Goal: Task Accomplishment & Management: Use online tool/utility

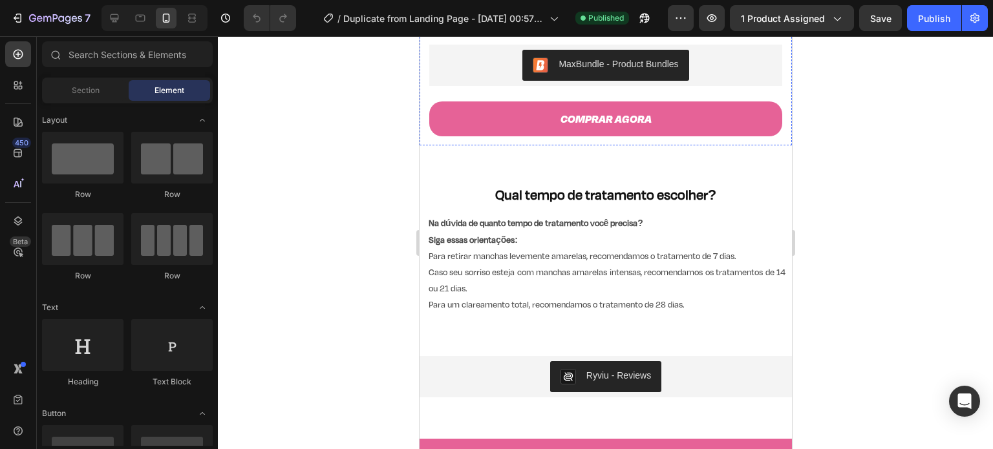
scroll to position [501, 0]
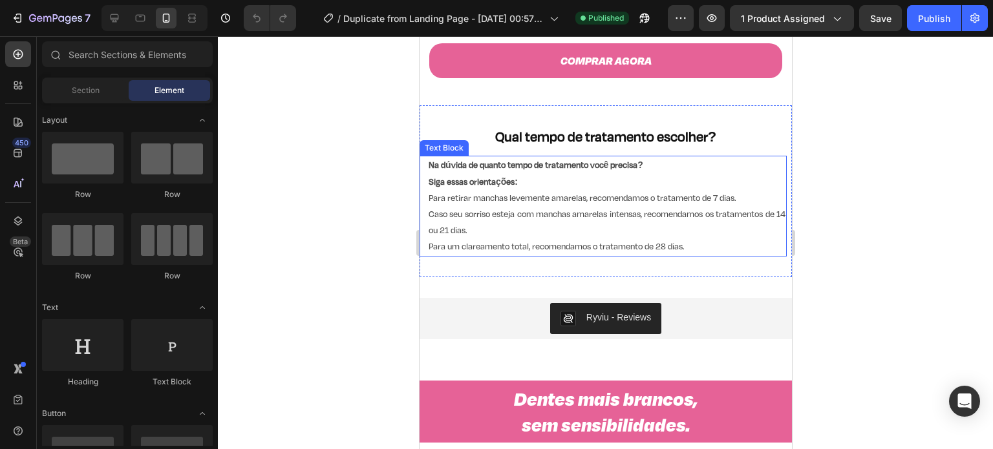
click at [651, 157] on p "Na dúvida de quanto tempo de tratamento você precisa?" at bounding box center [606, 165] width 357 height 16
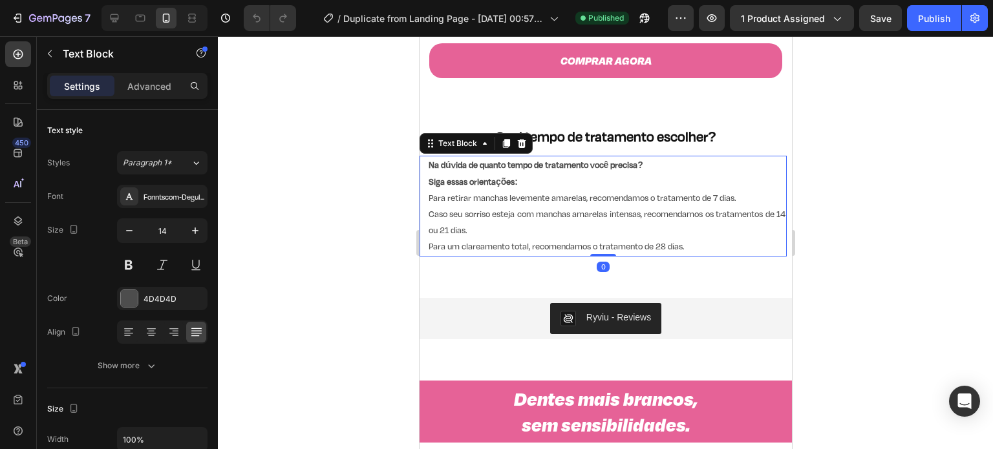
click at [642, 159] on strong "Na dúvida de quanto tempo de tratamento você precisa?" at bounding box center [535, 165] width 215 height 12
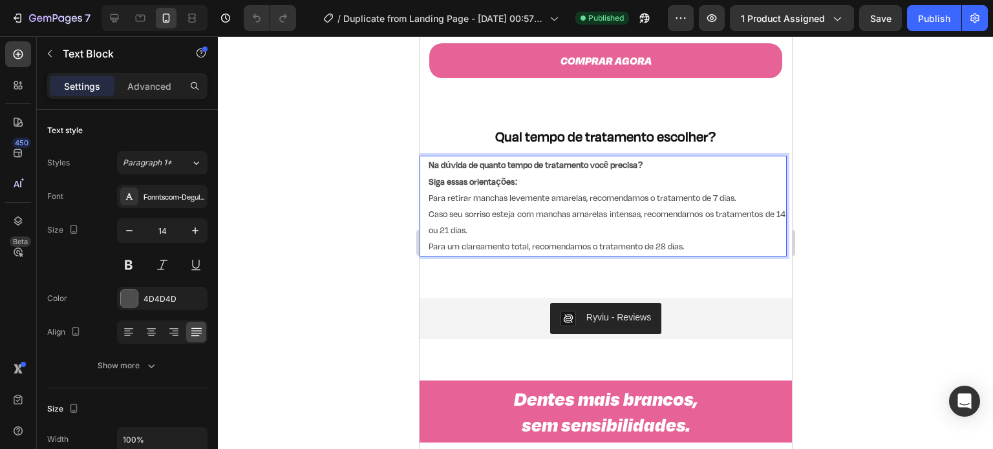
click at [428, 176] on strong "Siga essas orientações:" at bounding box center [472, 182] width 89 height 12
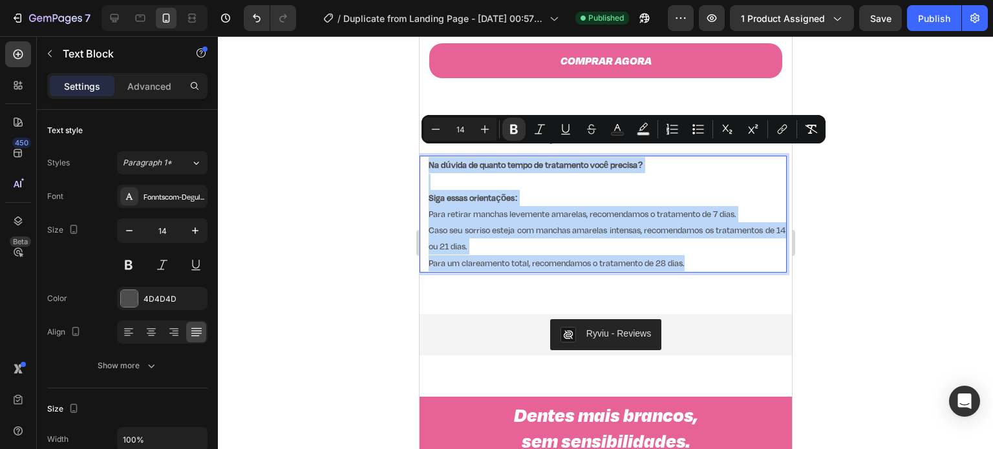
drag, startPoint x: 688, startPoint y: 254, endPoint x: 425, endPoint y: 154, distance: 281.8
click at [425, 156] on div "Na dúvida de quanto tempo de tratamento você precisa? Siga essas orientações: P…" at bounding box center [602, 214] width 367 height 116
copy div "Na dúvida de quanto tempo de tratamento você precisa? Siga essas orientações: P…"
click at [541, 230] on p "Caso seu sorriso esteja com manchas amarelas intensas, recomendamos os tratamen…" at bounding box center [606, 238] width 357 height 32
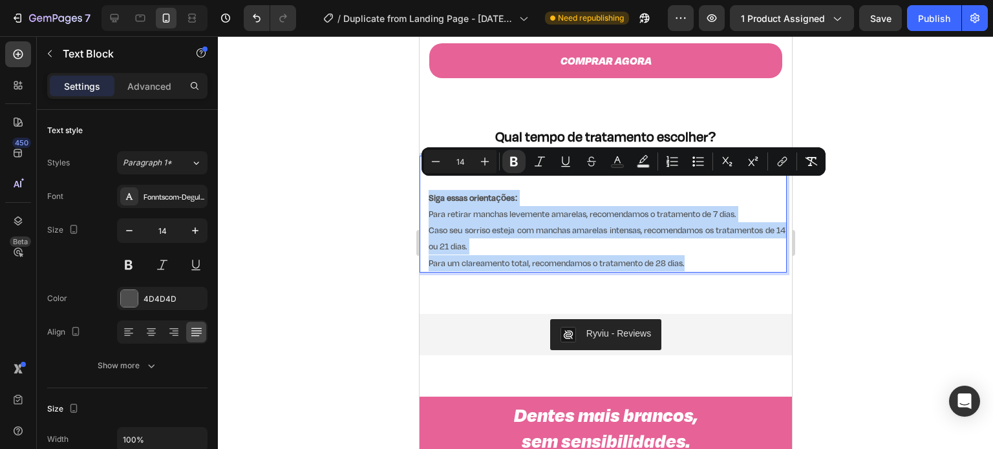
drag, startPoint x: 694, startPoint y: 254, endPoint x: 426, endPoint y: 191, distance: 274.8
click at [426, 191] on div "Na dúvida de quanto tempo de tratamento você precisa? Siga essas orientações: P…" at bounding box center [605, 214] width 359 height 116
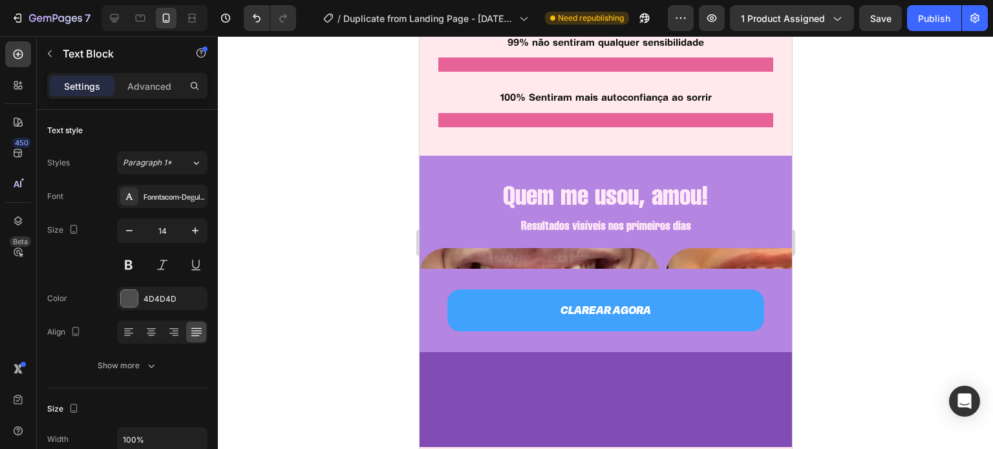
scroll to position [1395, 0]
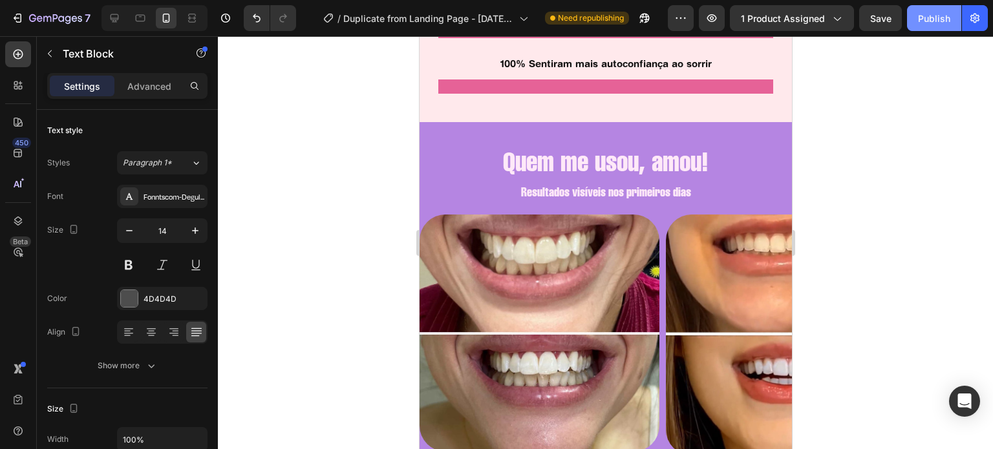
click at [923, 13] on div "Publish" at bounding box center [934, 19] width 32 height 14
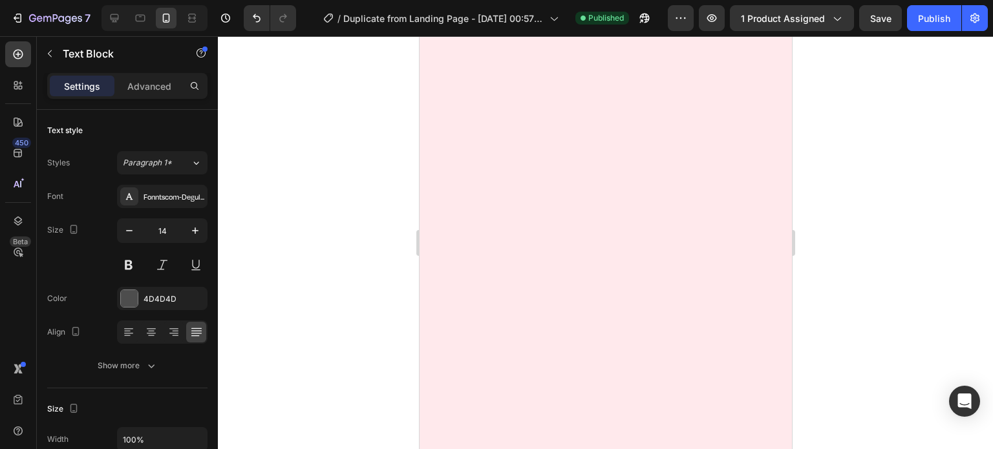
scroll to position [2419, 0]
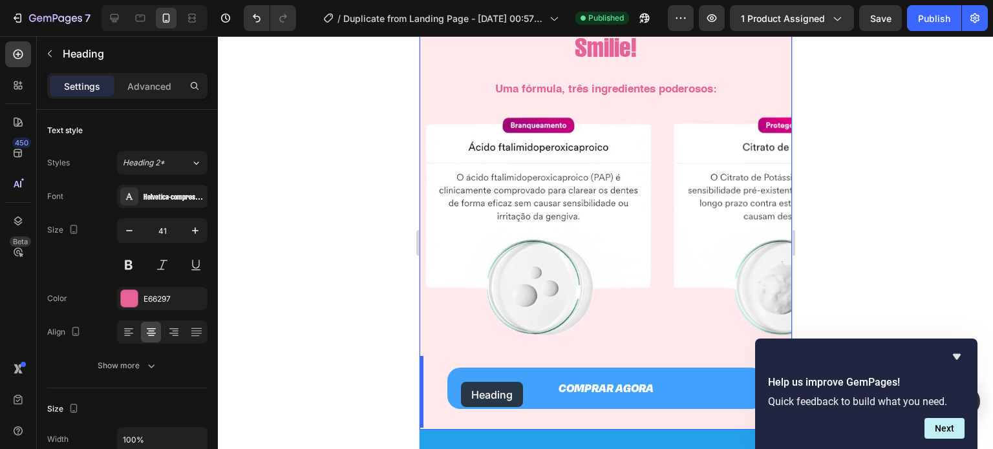
scroll to position [2574, 0]
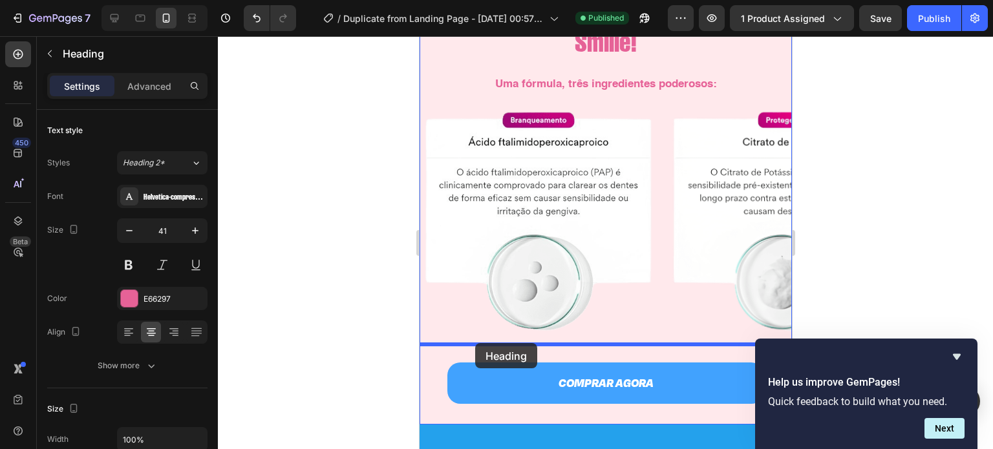
drag, startPoint x: 430, startPoint y: 116, endPoint x: 474, endPoint y: 343, distance: 231.7
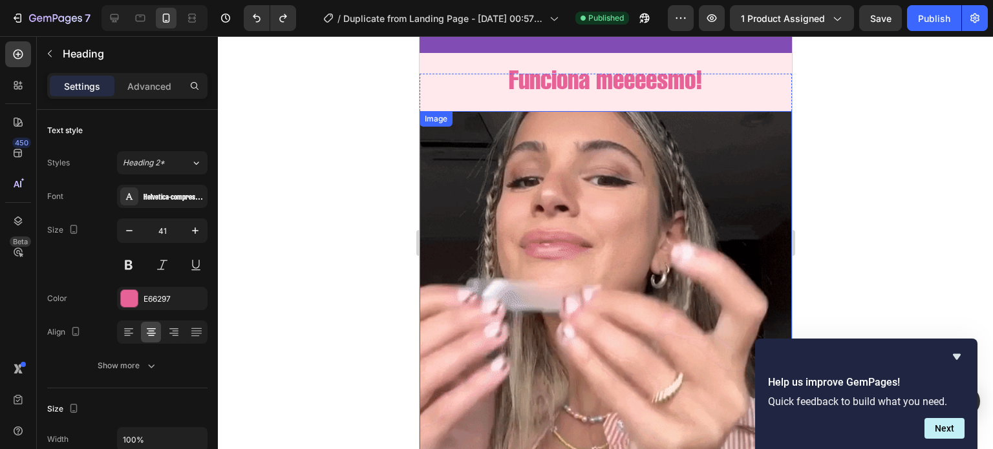
scroll to position [2342, 0]
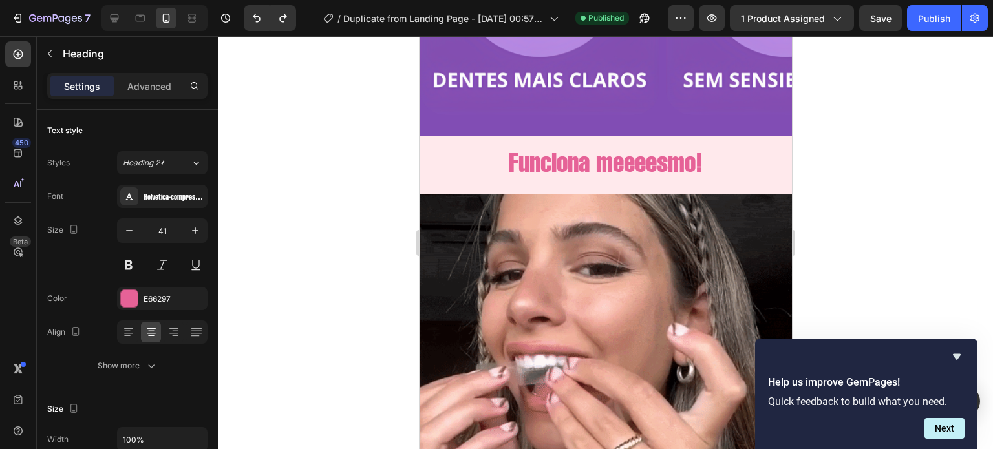
click at [547, 169] on h2 "Funciona meeeesmo!" at bounding box center [605, 161] width 372 height 37
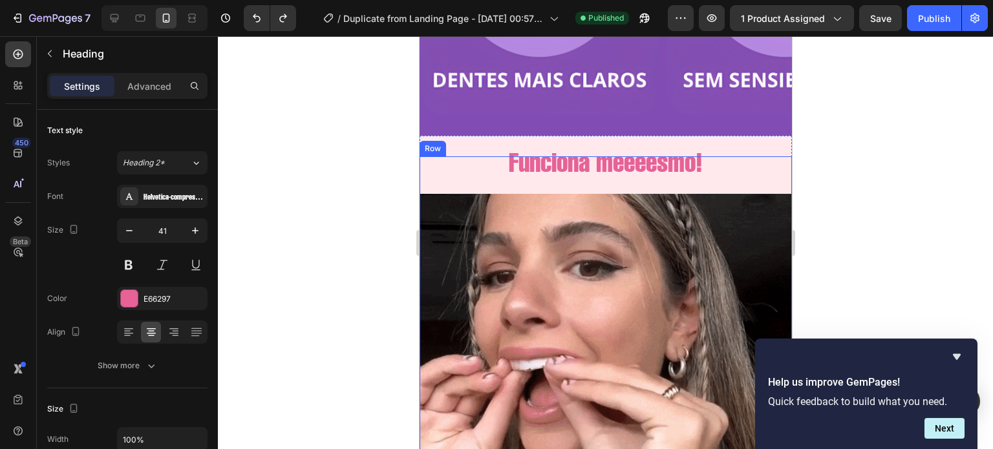
click at [482, 188] on div "Funciona meeeesmo! Heading Image" at bounding box center [605, 361] width 372 height 410
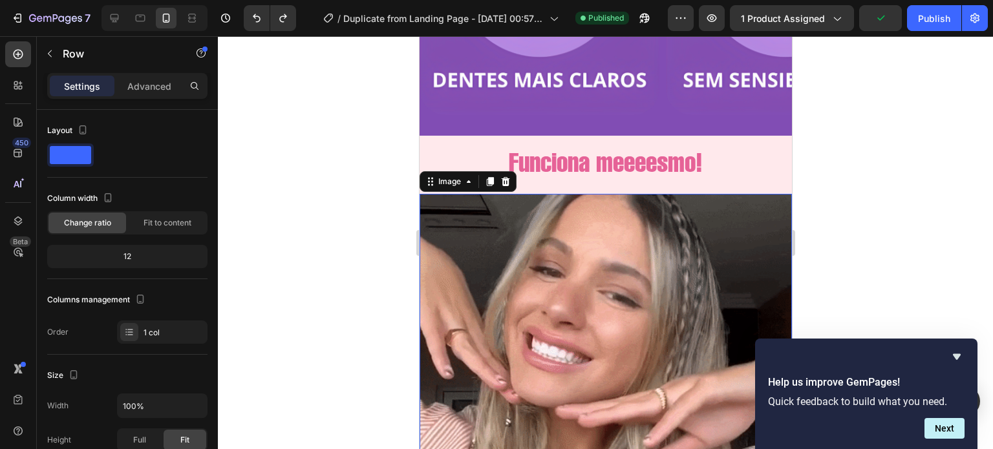
click at [532, 271] on img at bounding box center [605, 380] width 372 height 372
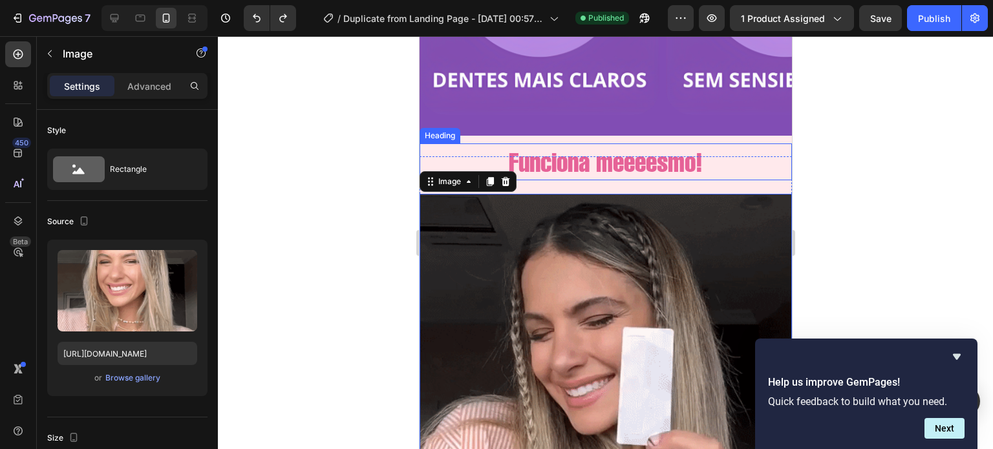
click at [556, 150] on p "Funciona meeeesmo!" at bounding box center [605, 162] width 370 height 34
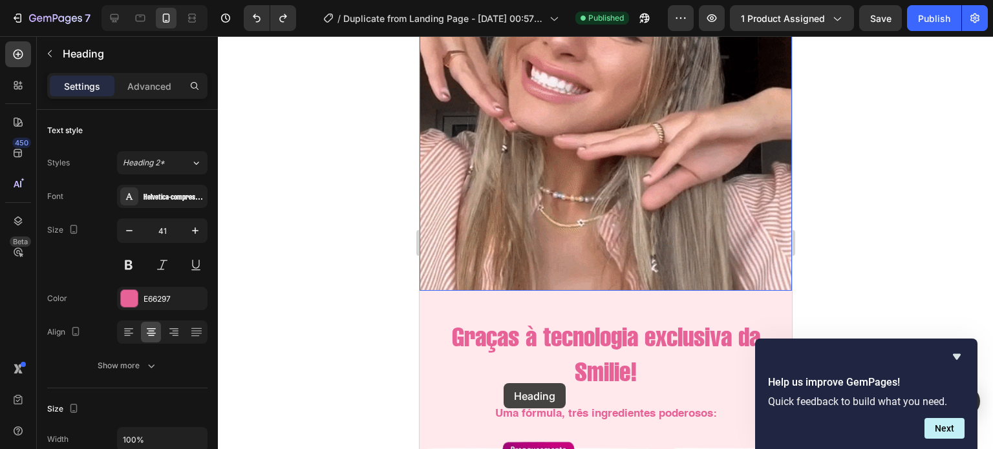
scroll to position [2669, 0]
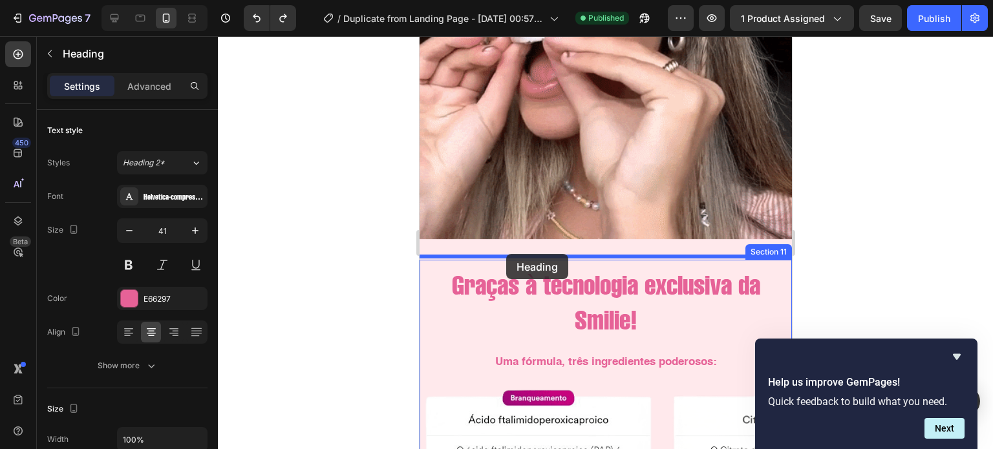
drag, startPoint x: 430, startPoint y: 131, endPoint x: 505, endPoint y: 254, distance: 144.4
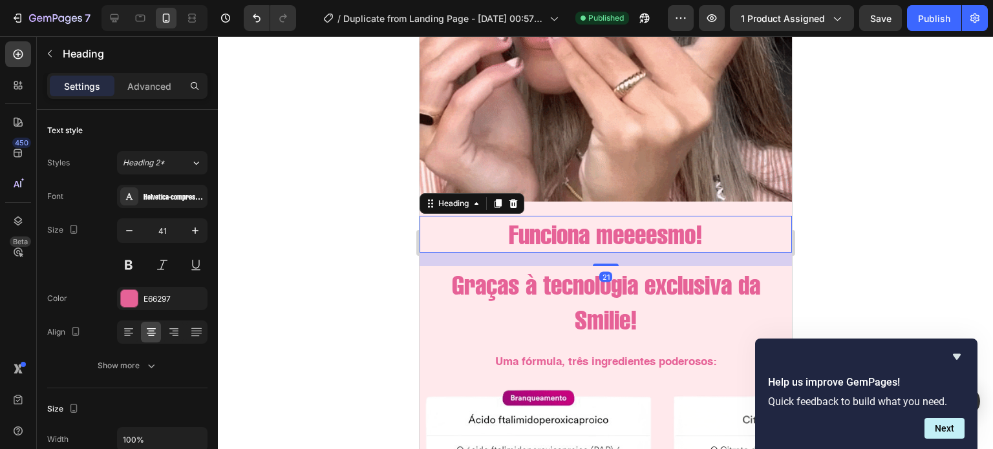
scroll to position [2631, 0]
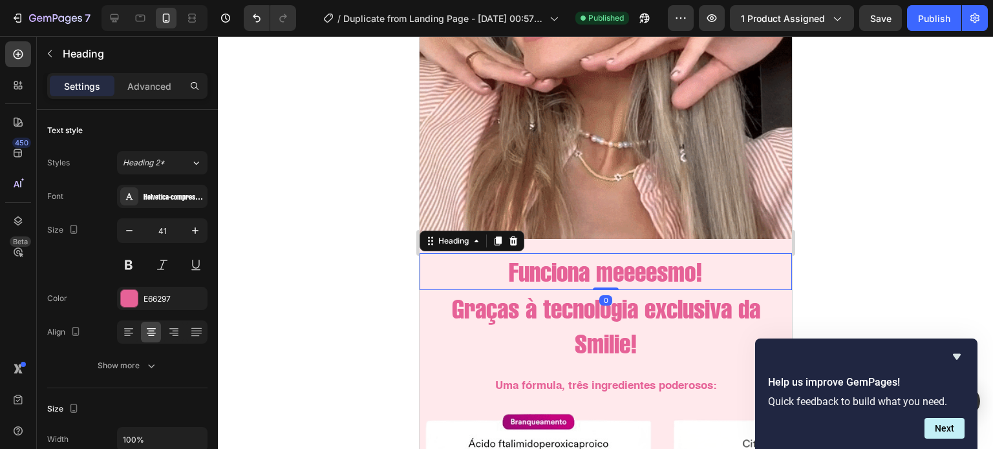
drag, startPoint x: 604, startPoint y: 293, endPoint x: 607, endPoint y: 275, distance: 18.3
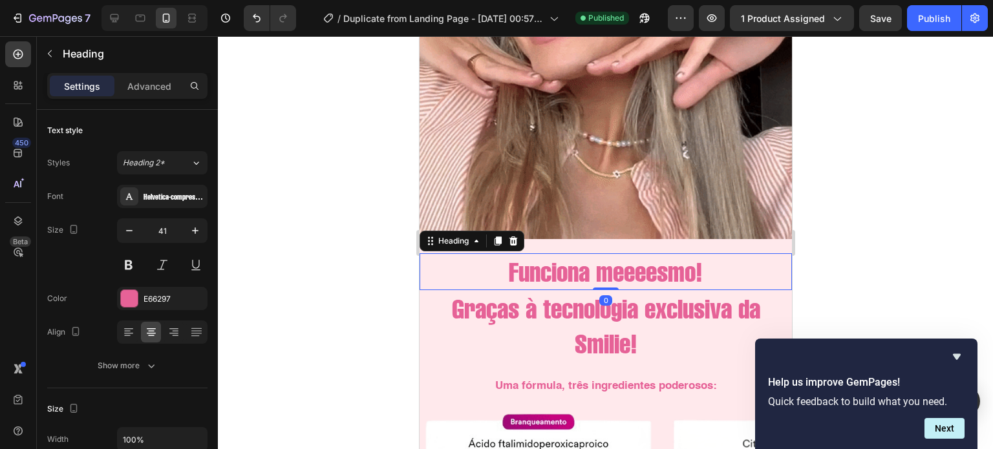
click at [607, 275] on div "Funciona meeeesmo! Heading 0" at bounding box center [605, 271] width 372 height 37
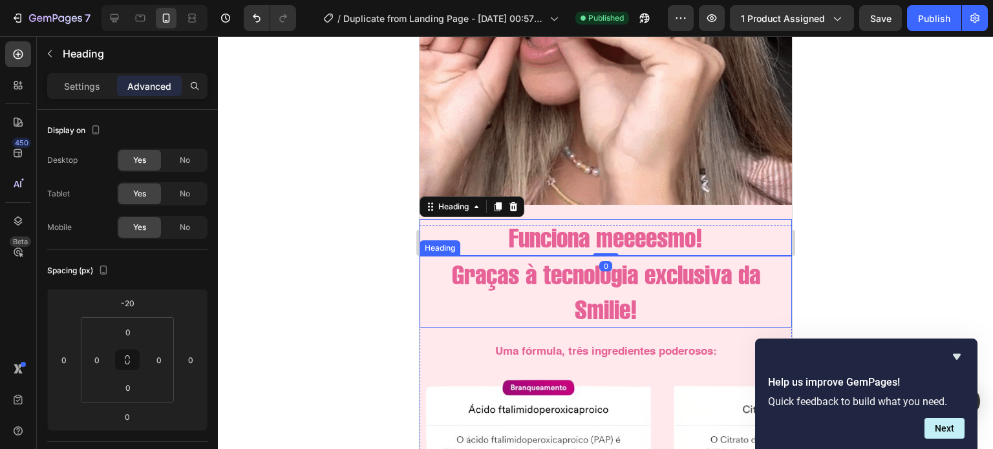
scroll to position [2666, 0]
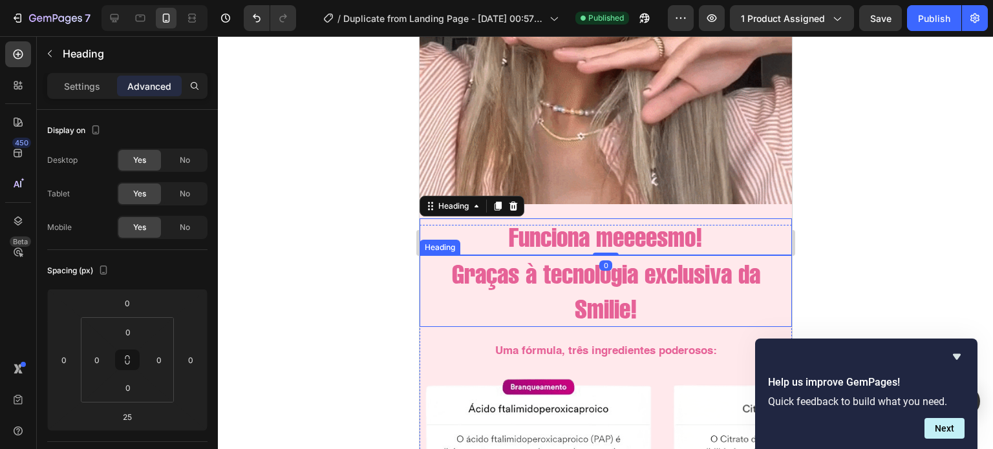
click at [650, 298] on h2 "Graças à tecnologia exclusiva da Smilie!" at bounding box center [605, 291] width 372 height 72
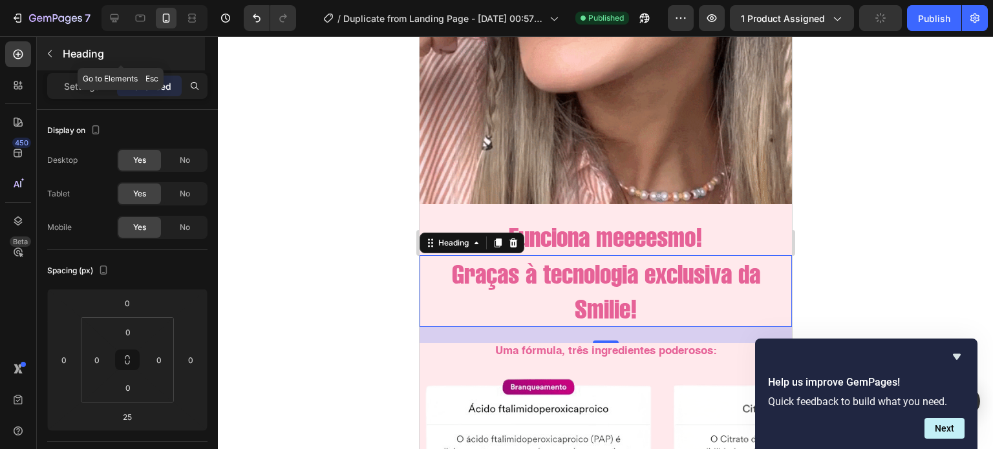
click at [50, 52] on icon "button" at bounding box center [50, 53] width 10 height 10
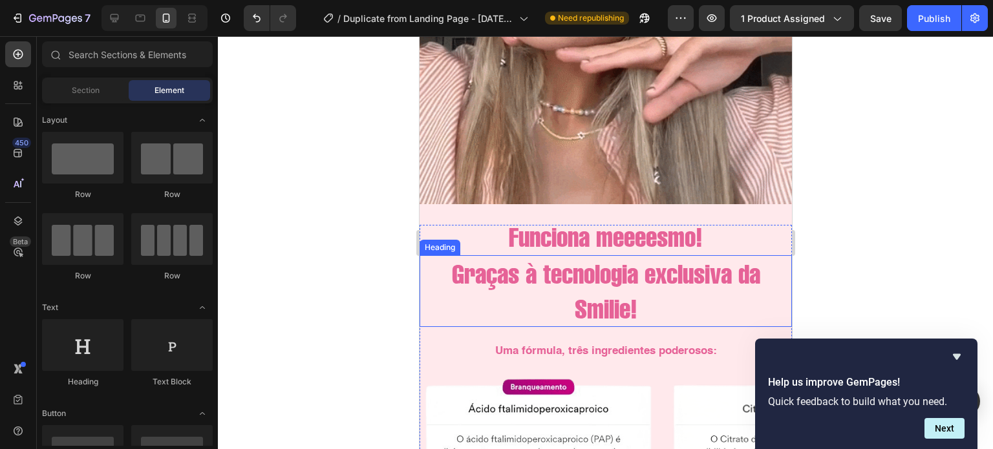
click at [540, 291] on h2 "Graças à tecnologia exclusiva da Smilie!" at bounding box center [605, 291] width 372 height 72
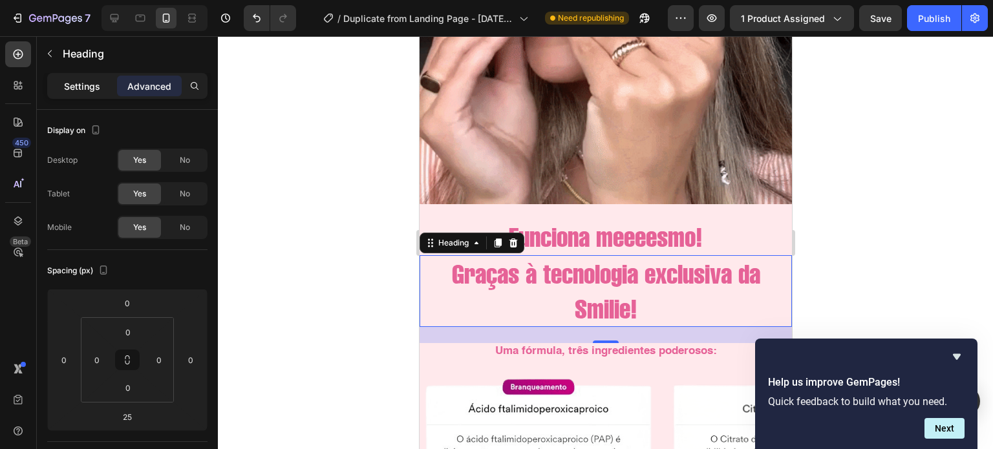
click at [85, 85] on p "Settings" at bounding box center [82, 86] width 36 height 14
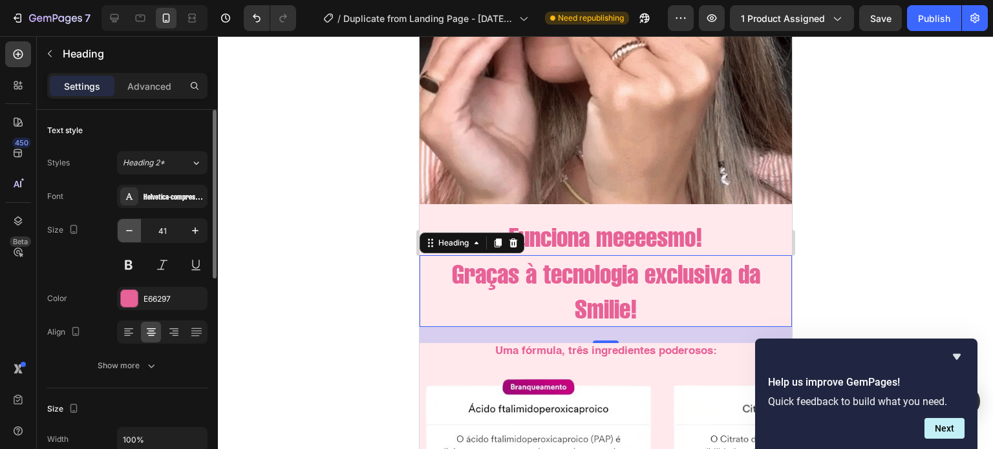
click at [131, 229] on icon "button" at bounding box center [129, 230] width 13 height 13
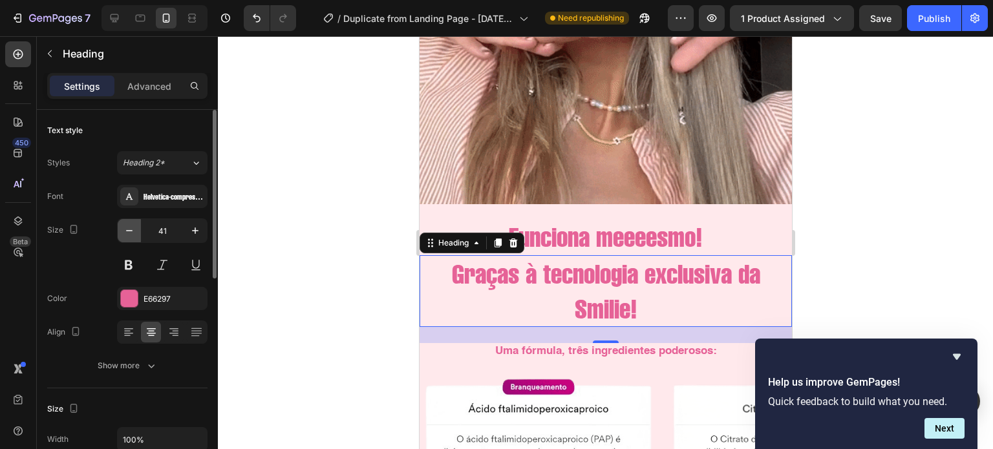
click at [131, 229] on icon "button" at bounding box center [129, 230] width 13 height 13
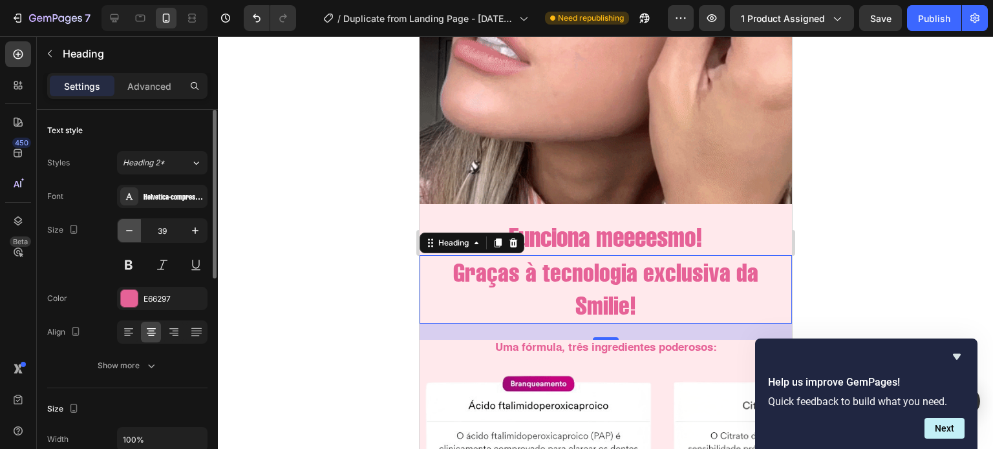
click at [131, 229] on icon "button" at bounding box center [129, 230] width 13 height 13
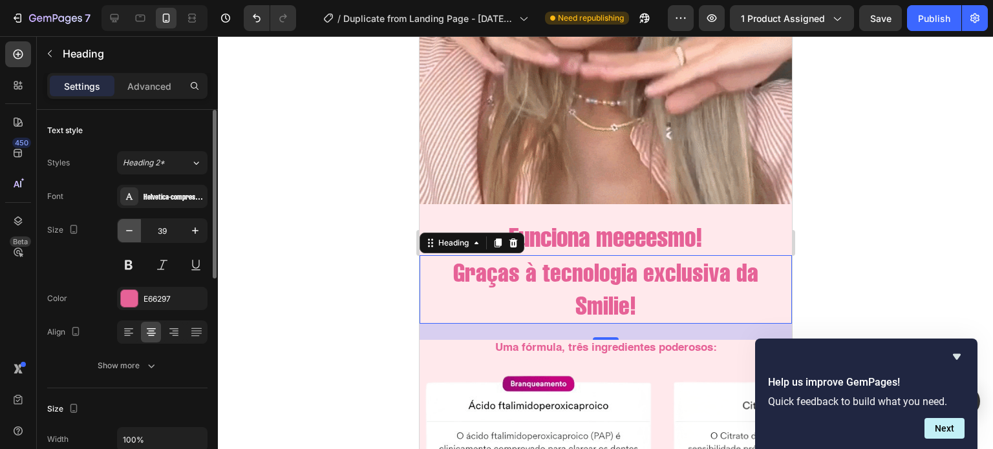
click at [131, 229] on icon "button" at bounding box center [129, 230] width 13 height 13
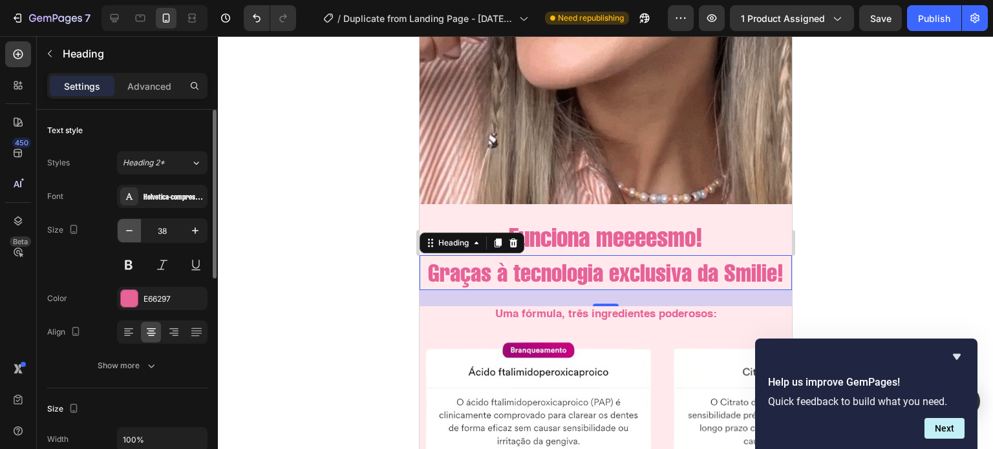
click at [131, 229] on icon "button" at bounding box center [129, 230] width 13 height 13
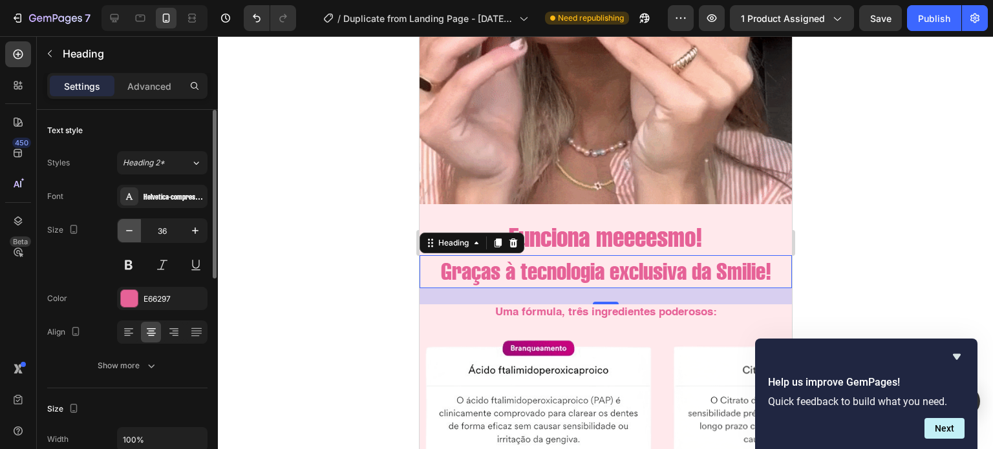
click at [131, 229] on icon "button" at bounding box center [129, 230] width 13 height 13
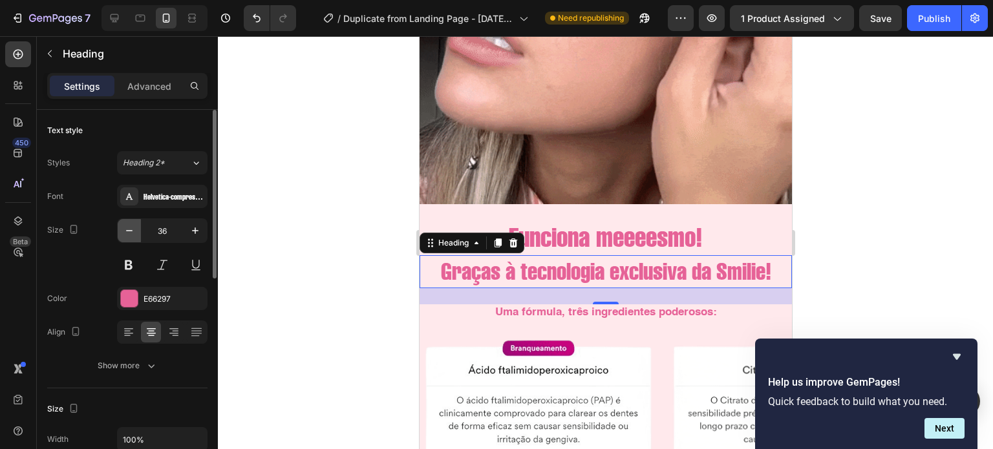
click at [131, 229] on icon "button" at bounding box center [129, 230] width 13 height 13
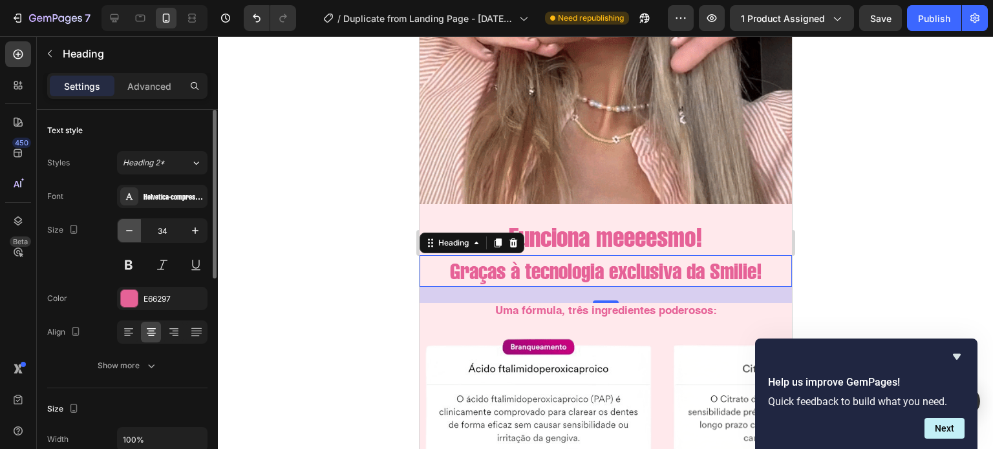
click at [131, 229] on icon "button" at bounding box center [129, 230] width 13 height 13
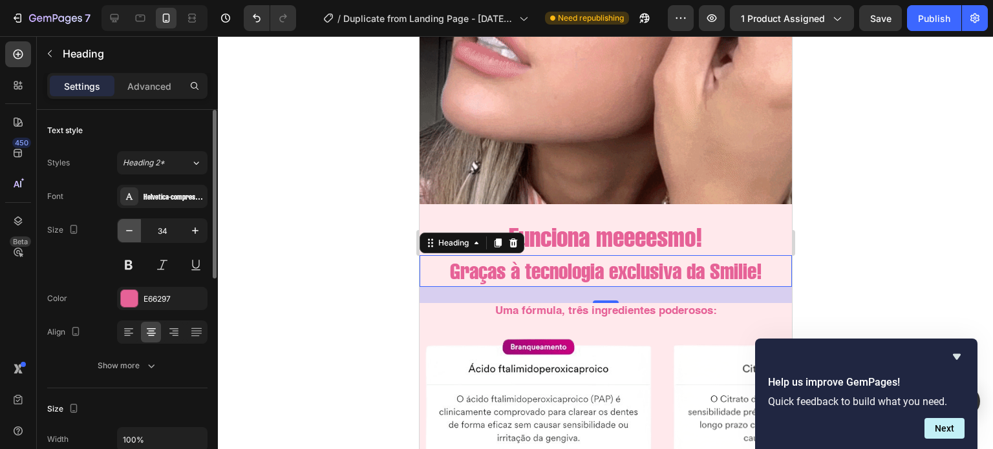
click at [131, 229] on icon "button" at bounding box center [129, 230] width 13 height 13
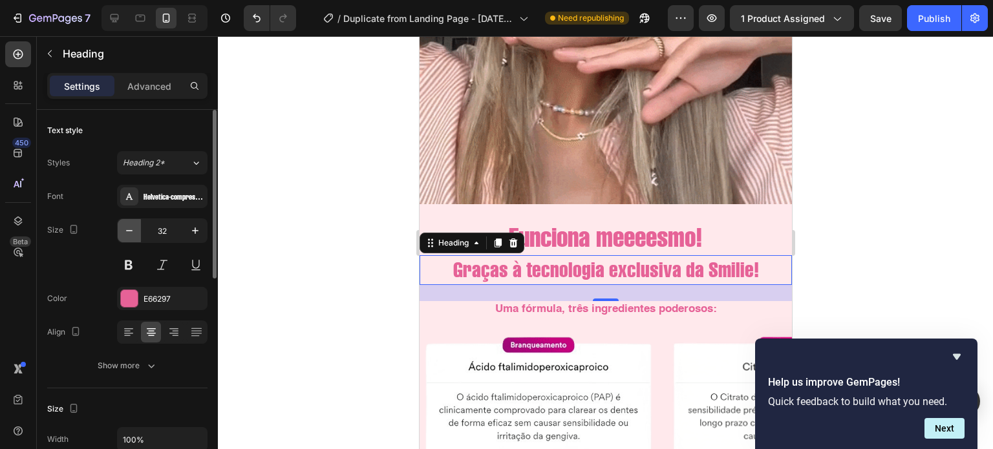
click at [131, 229] on icon "button" at bounding box center [129, 230] width 13 height 13
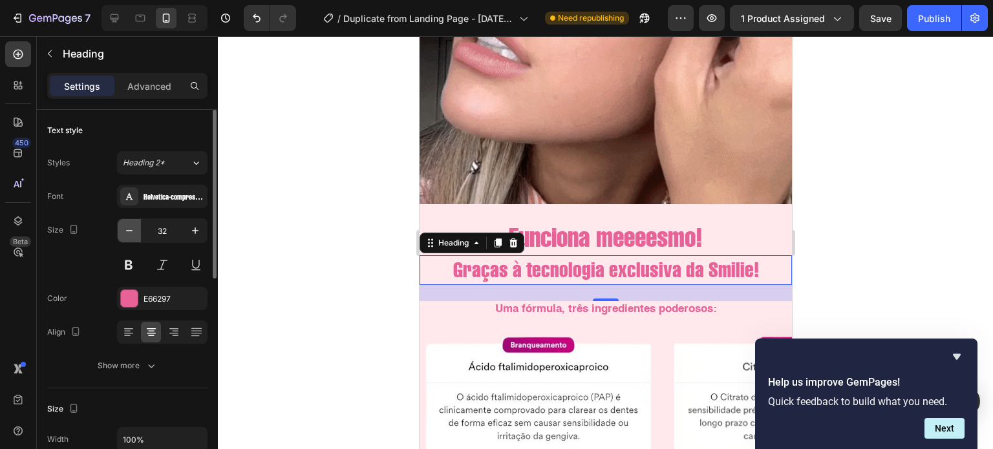
click at [131, 229] on icon "button" at bounding box center [129, 230] width 13 height 13
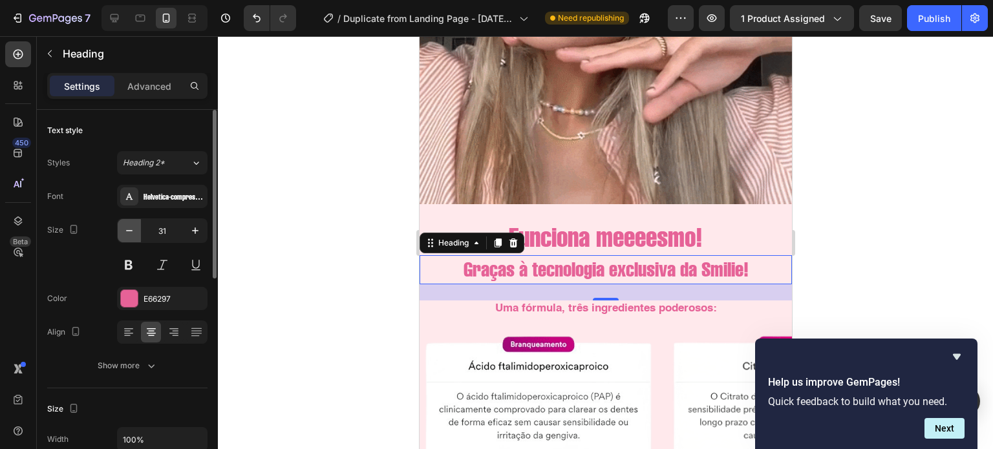
type input "30"
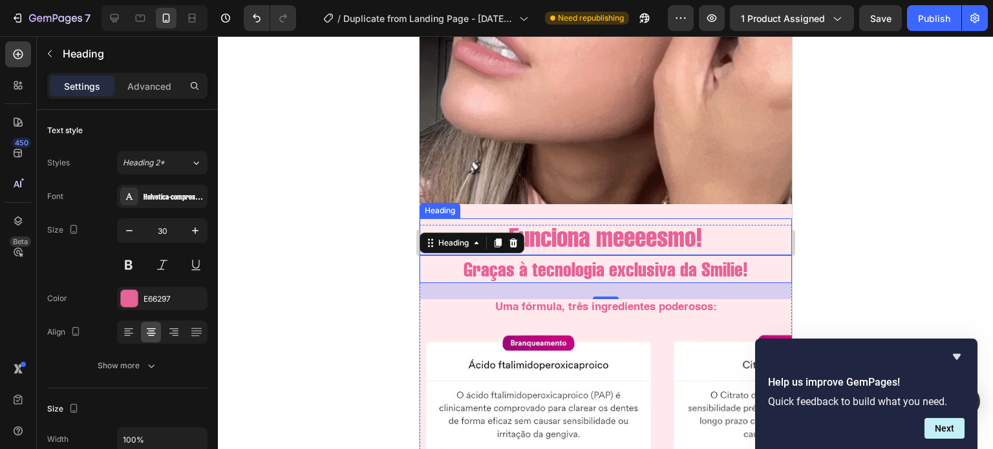
click at [613, 227] on h2 "Funciona meeeesmo!" at bounding box center [605, 236] width 372 height 37
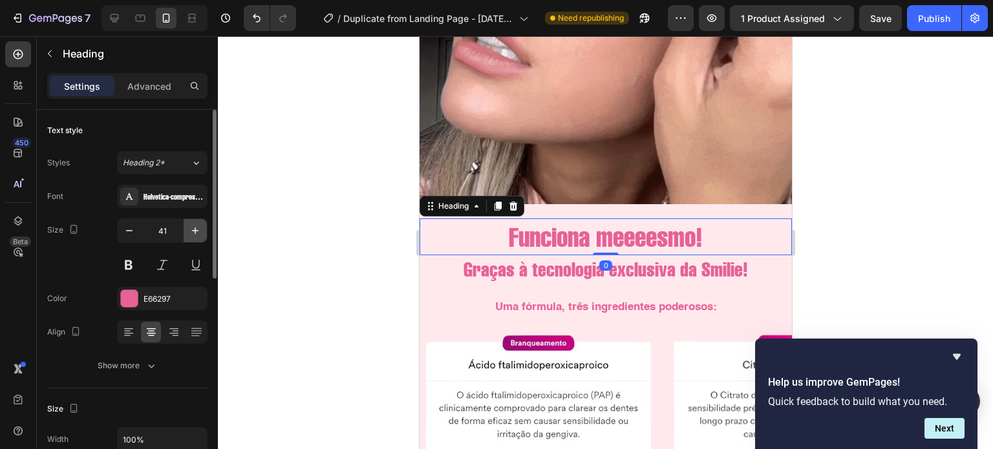
click at [195, 233] on icon "button" at bounding box center [195, 230] width 6 height 6
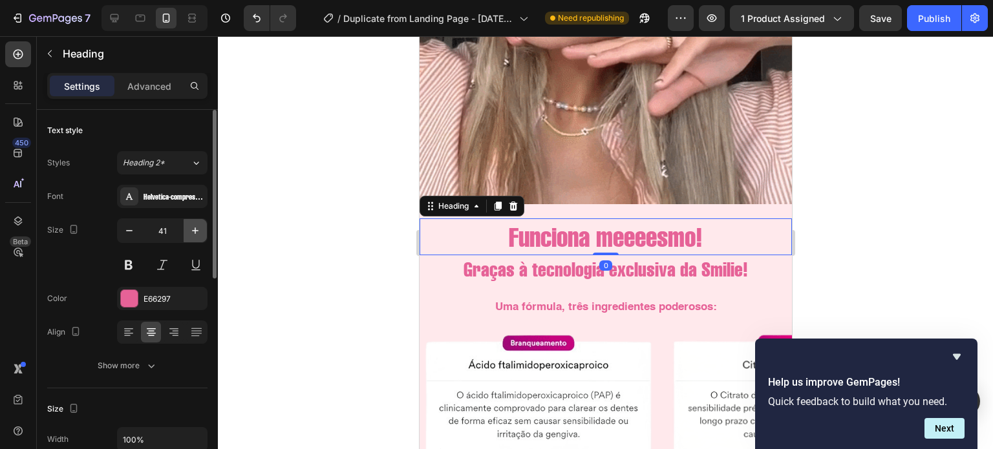
click at [195, 233] on icon "button" at bounding box center [195, 230] width 6 height 6
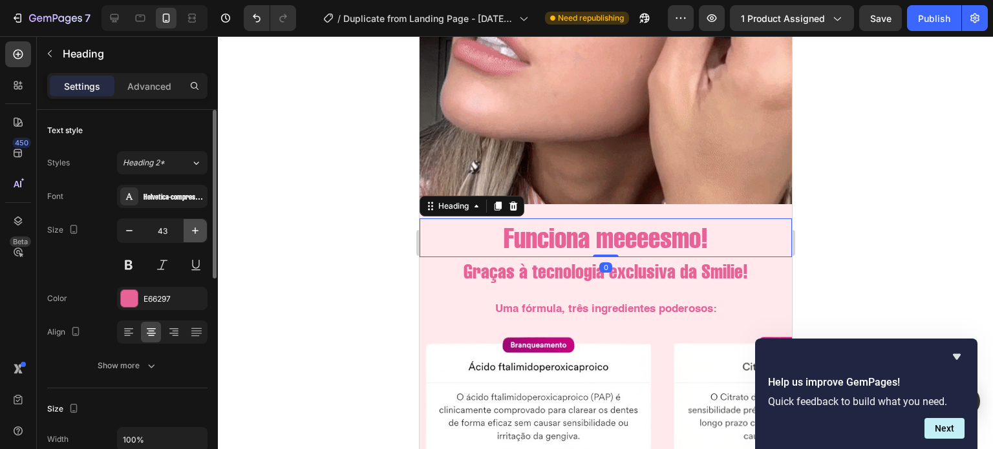
click at [195, 233] on icon "button" at bounding box center [195, 230] width 6 height 6
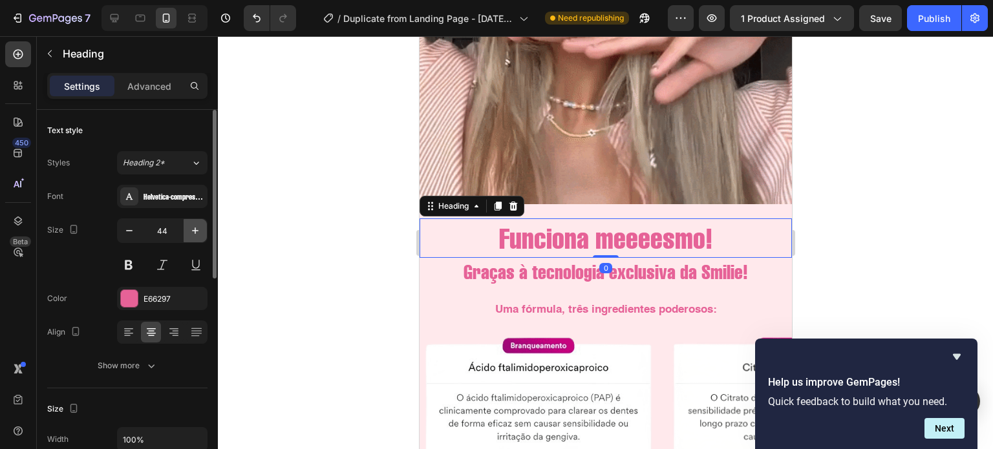
click at [195, 233] on icon "button" at bounding box center [195, 230] width 6 height 6
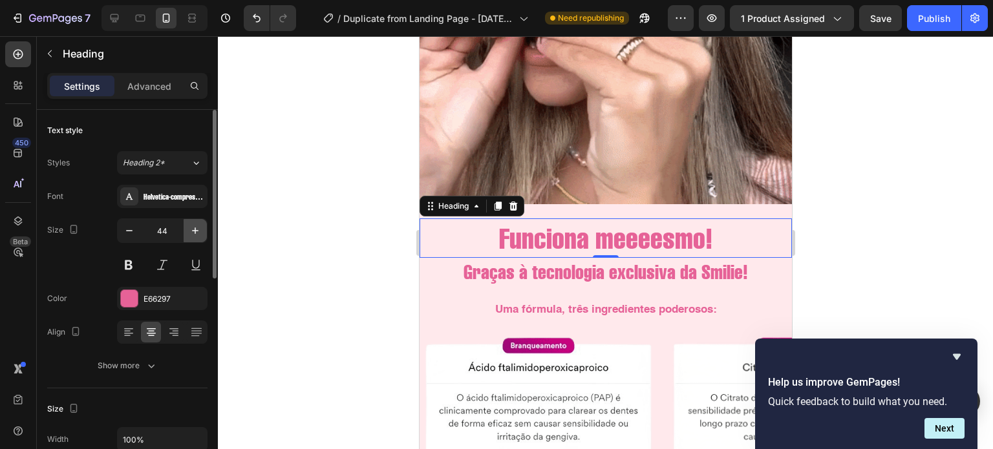
type input "45"
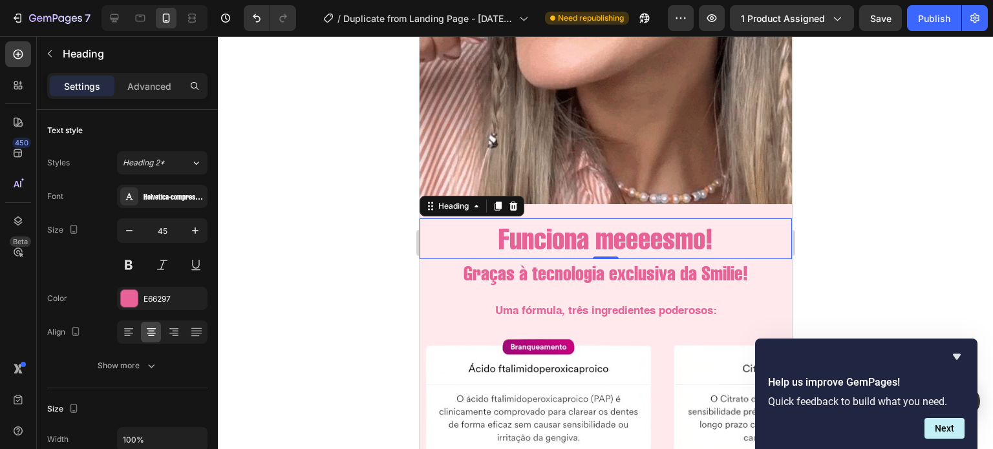
click at [885, 244] on div at bounding box center [605, 242] width 775 height 413
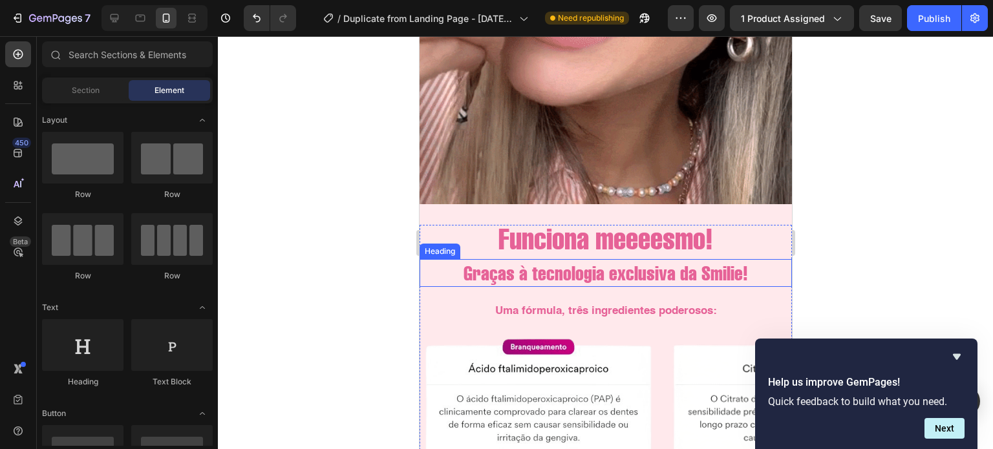
click at [766, 263] on h2 "Graças à tecnologia exclusiva da Smilie!" at bounding box center [605, 273] width 372 height 28
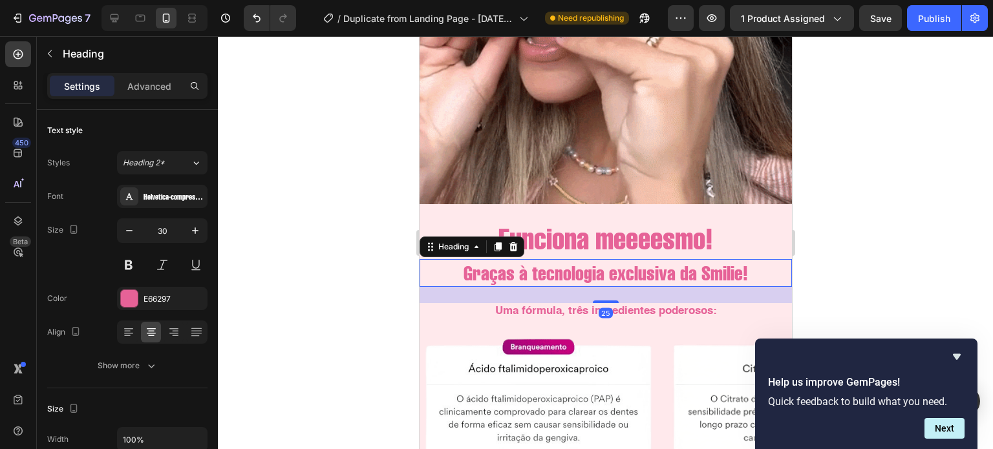
click at [750, 263] on h2 "Graças à tecnologia exclusiva da Smilie!" at bounding box center [605, 273] width 372 height 28
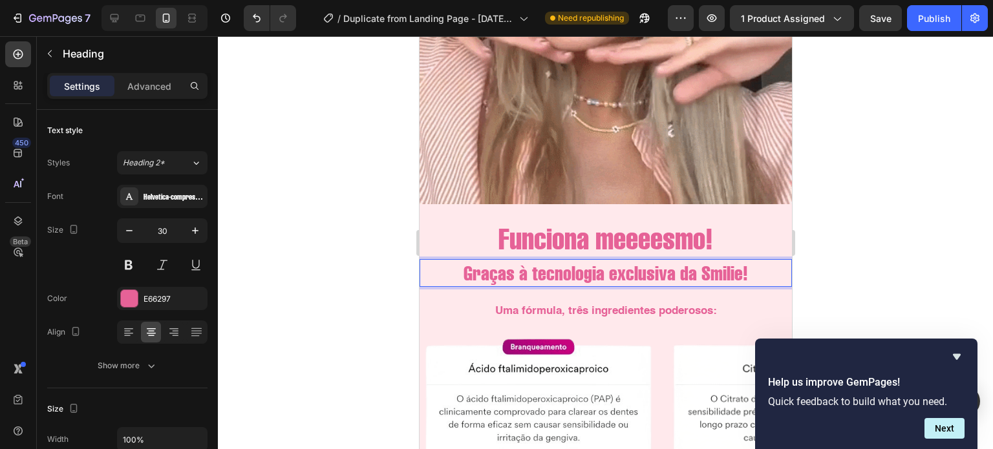
click at [750, 263] on p "Graças à tecnologia exclusiva da Smilie!" at bounding box center [605, 272] width 370 height 25
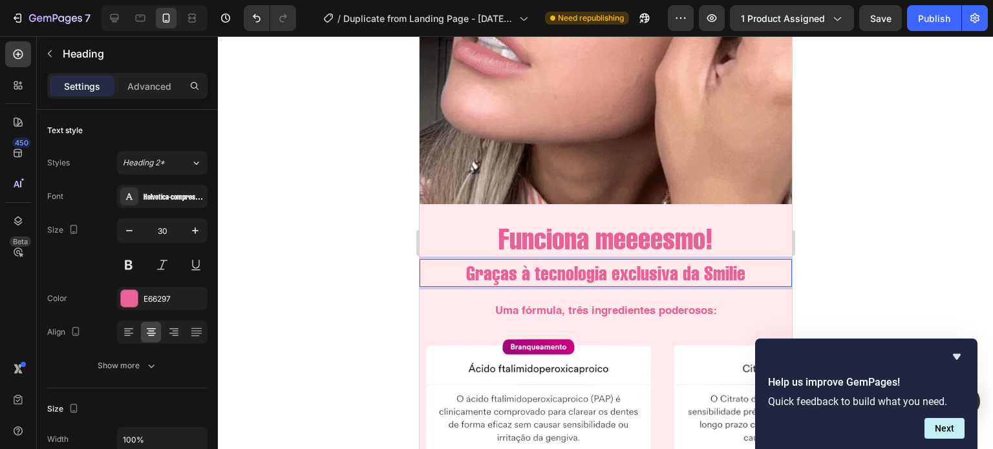
click at [862, 260] on div at bounding box center [605, 242] width 775 height 413
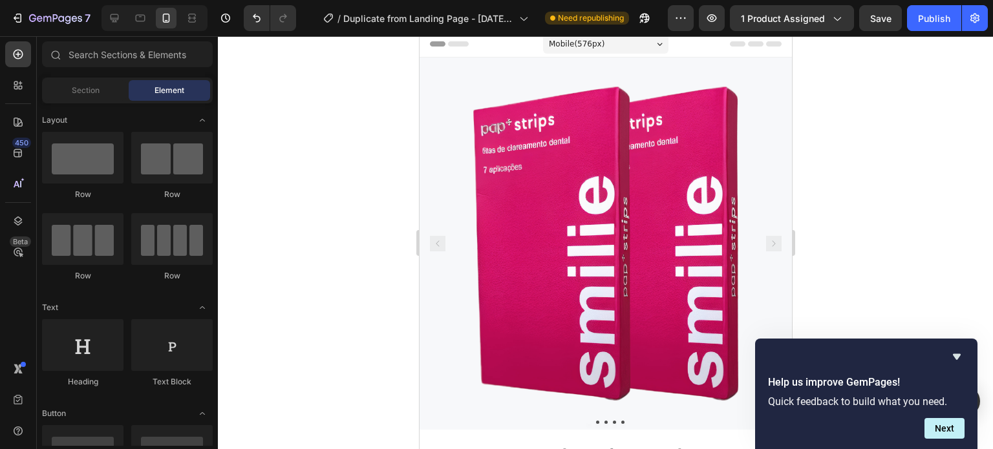
scroll to position [0, 0]
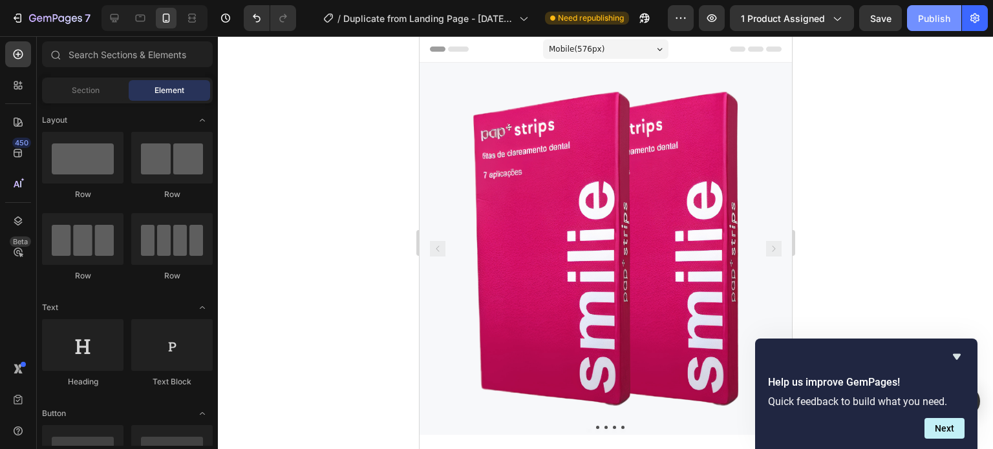
click at [928, 19] on div "Publish" at bounding box center [934, 19] width 32 height 14
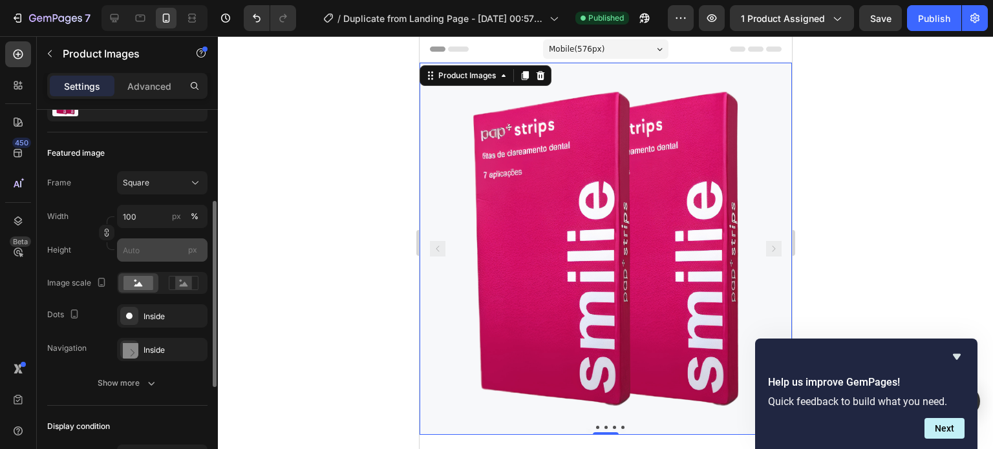
scroll to position [165, 0]
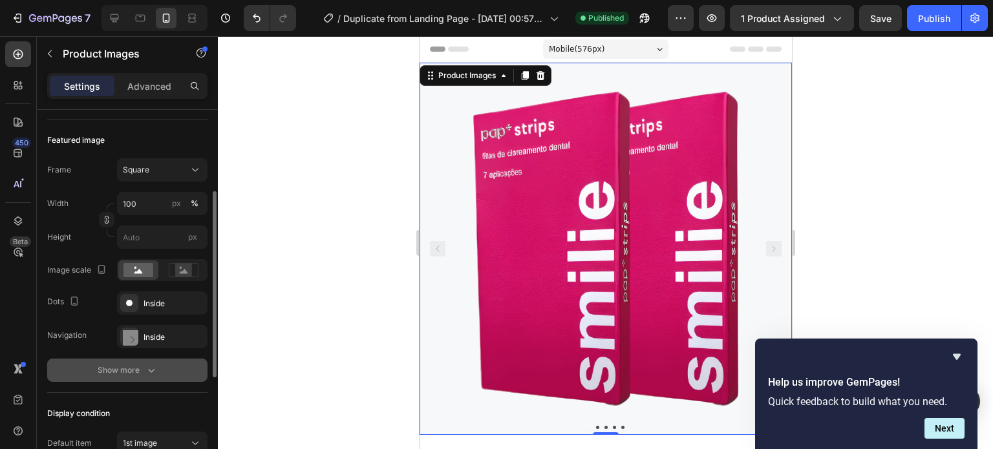
click at [142, 361] on button "Show more" at bounding box center [127, 370] width 160 height 23
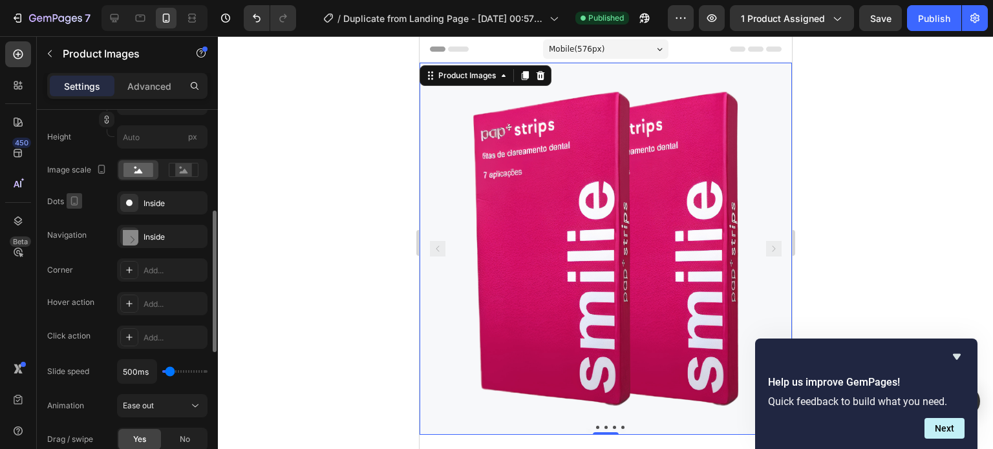
scroll to position [266, 0]
click at [192, 233] on icon "button" at bounding box center [193, 235] width 5 height 5
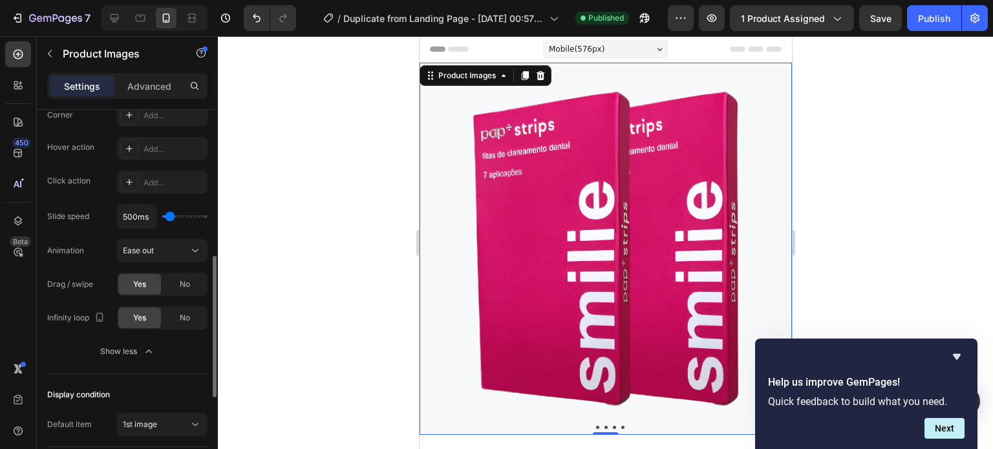
scroll to position [424, 0]
click at [942, 4] on div "7 / Duplicate from Landing Page - [DATE] 00:57:23 Published Preview 1 product a…" at bounding box center [496, 18] width 993 height 37
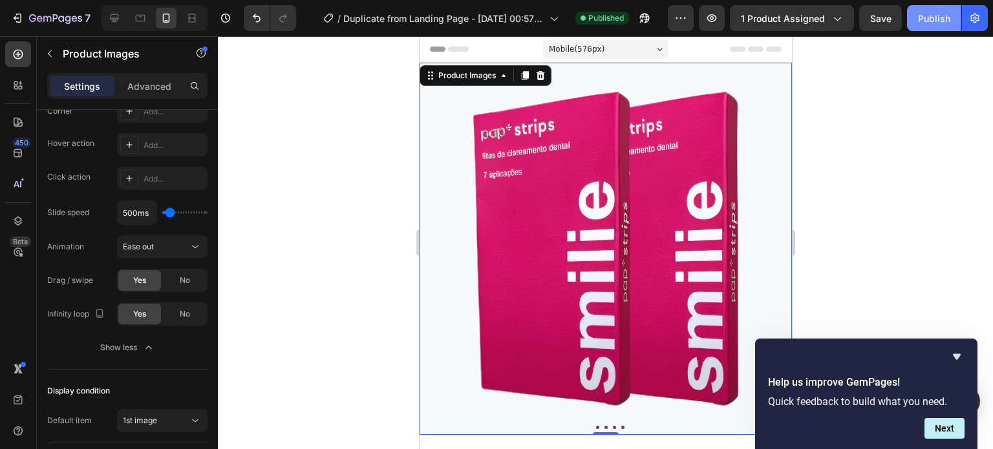
click at [930, 16] on div "Publish" at bounding box center [934, 19] width 32 height 14
click at [116, 15] on icon at bounding box center [114, 18] width 8 height 8
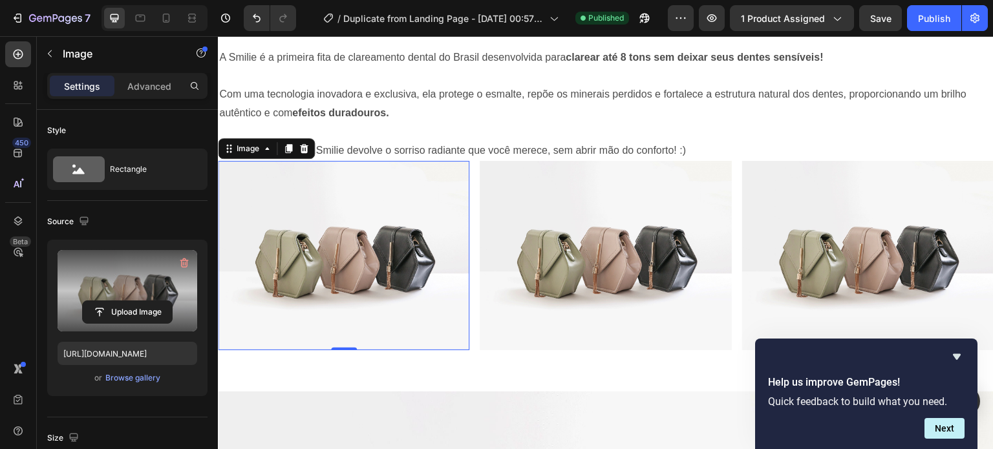
click at [140, 292] on label at bounding box center [128, 290] width 140 height 81
click at [140, 301] on input "file" at bounding box center [127, 312] width 89 height 22
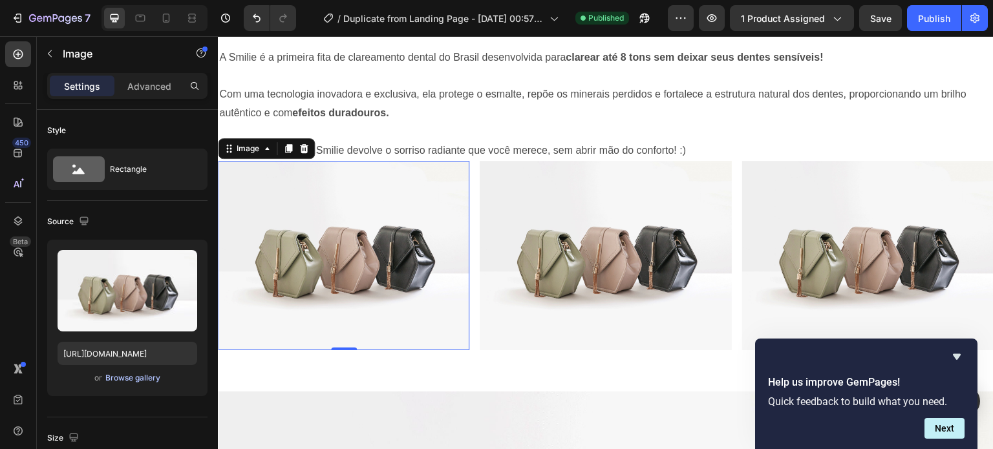
click at [122, 381] on div "Browse gallery" at bounding box center [132, 378] width 55 height 12
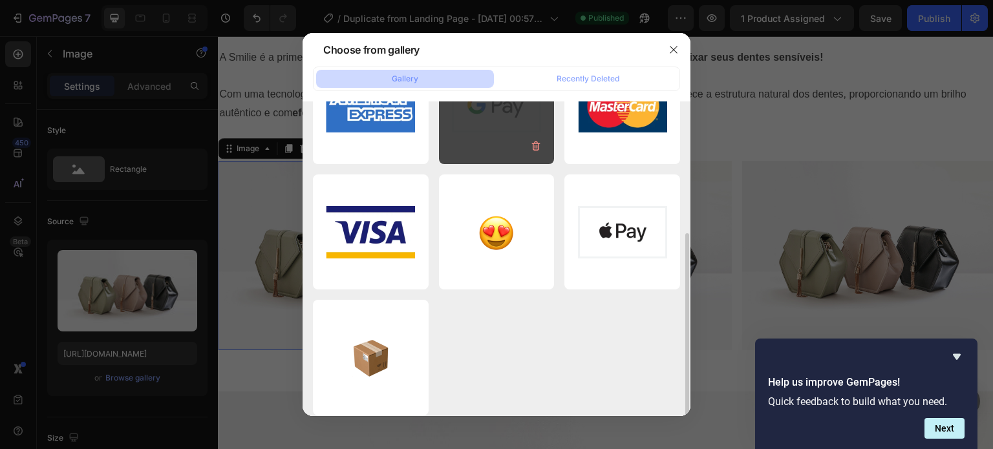
scroll to position [199, 0]
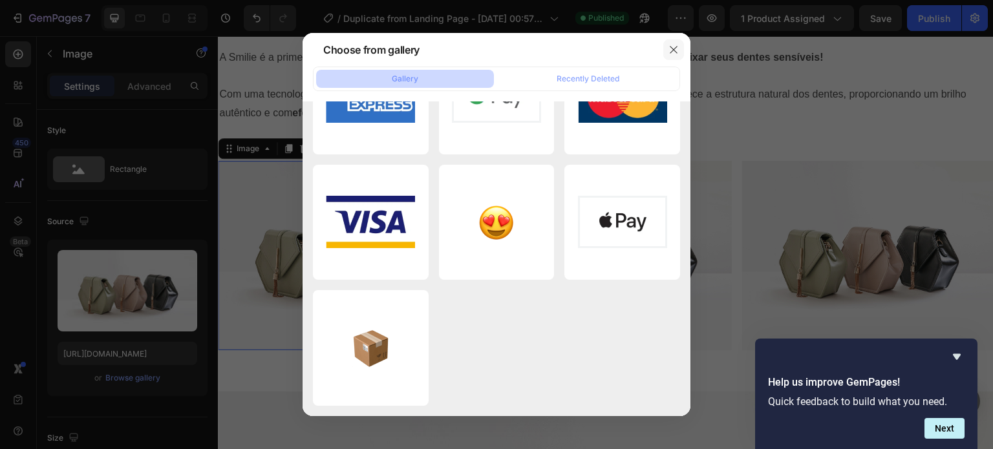
click at [672, 48] on icon "button" at bounding box center [673, 50] width 10 height 10
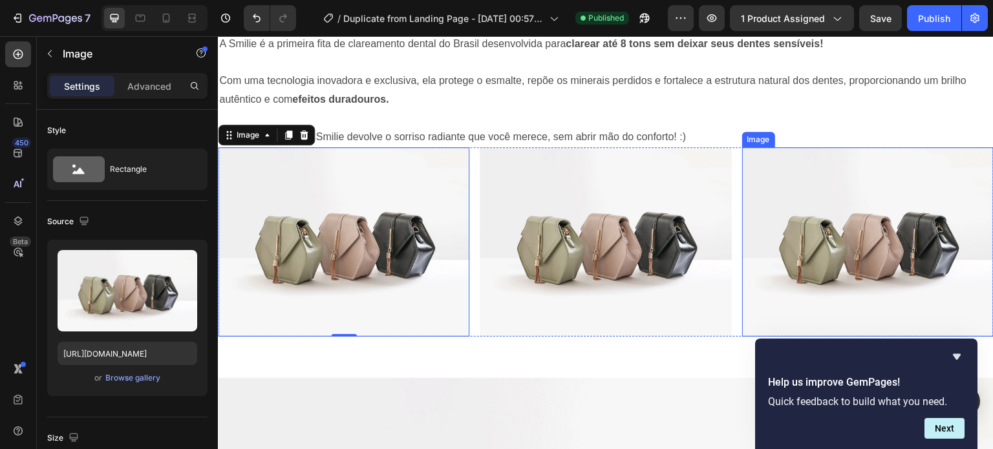
scroll to position [935, 0]
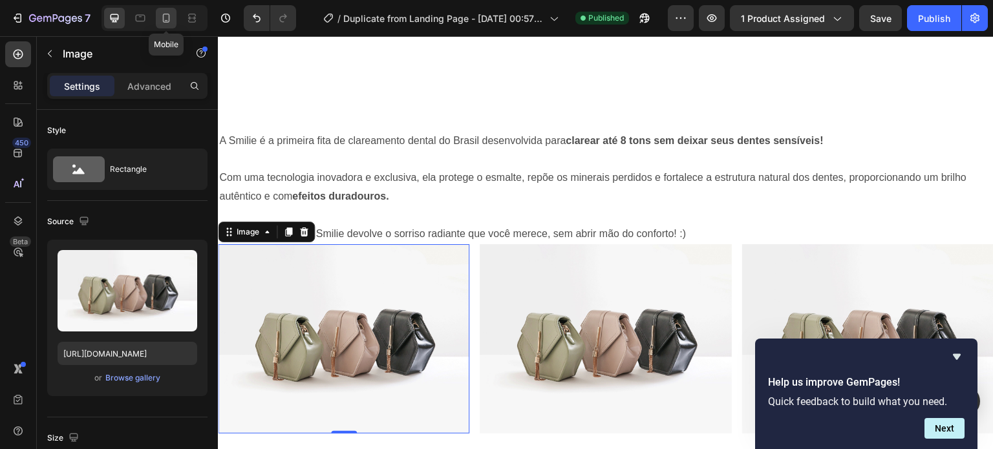
click at [167, 17] on icon at bounding box center [166, 18] width 13 height 13
type input "[URL][DOMAIN_NAME]"
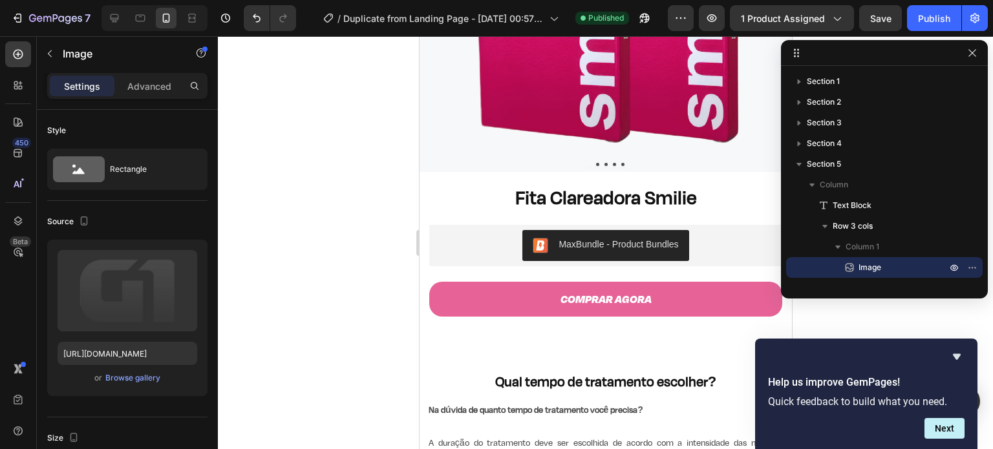
scroll to position [256, 0]
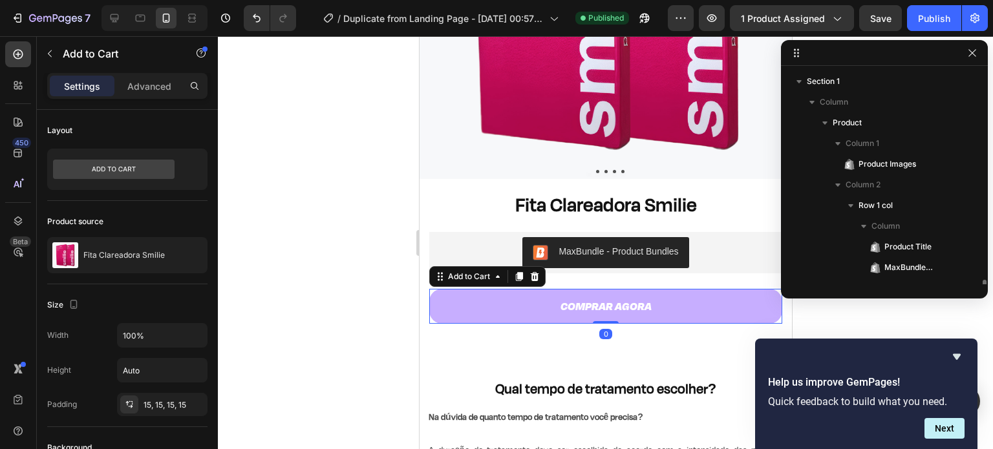
click at [687, 289] on button "COMPRAR AGORA" at bounding box center [604, 306] width 353 height 34
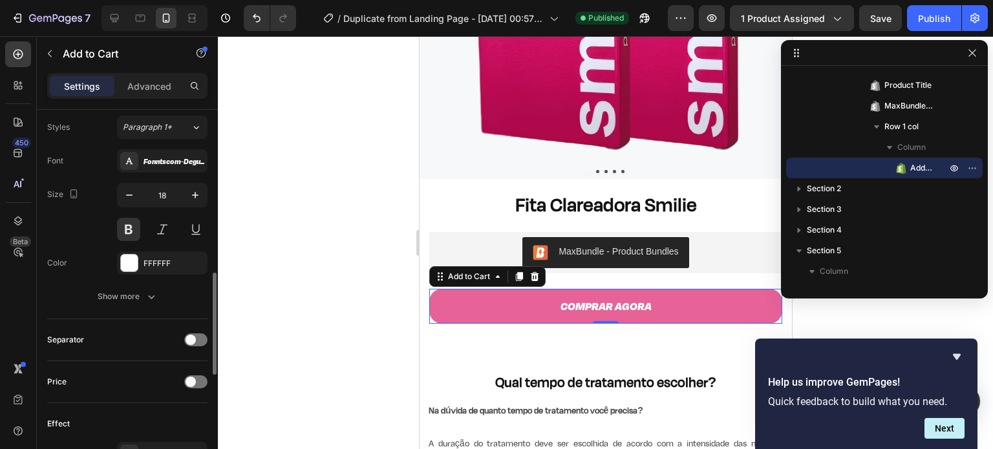
scroll to position [644, 0]
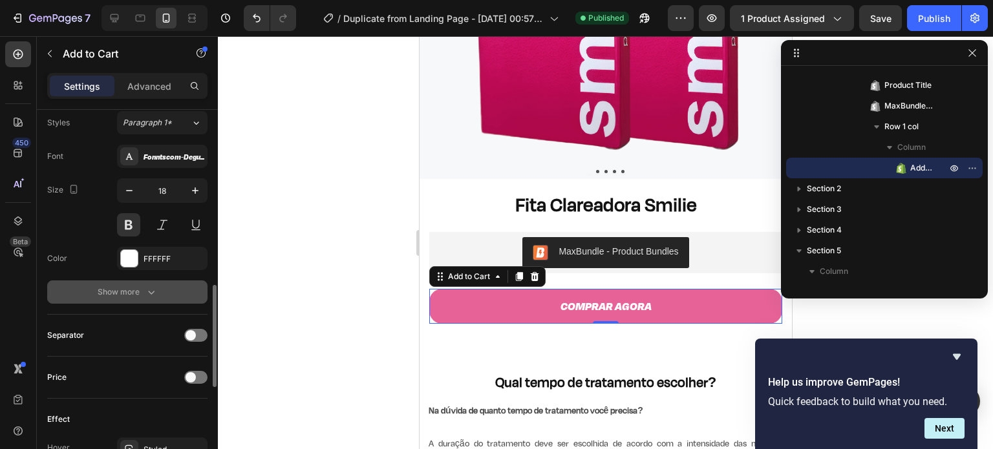
click at [152, 294] on icon "button" at bounding box center [151, 292] width 13 height 13
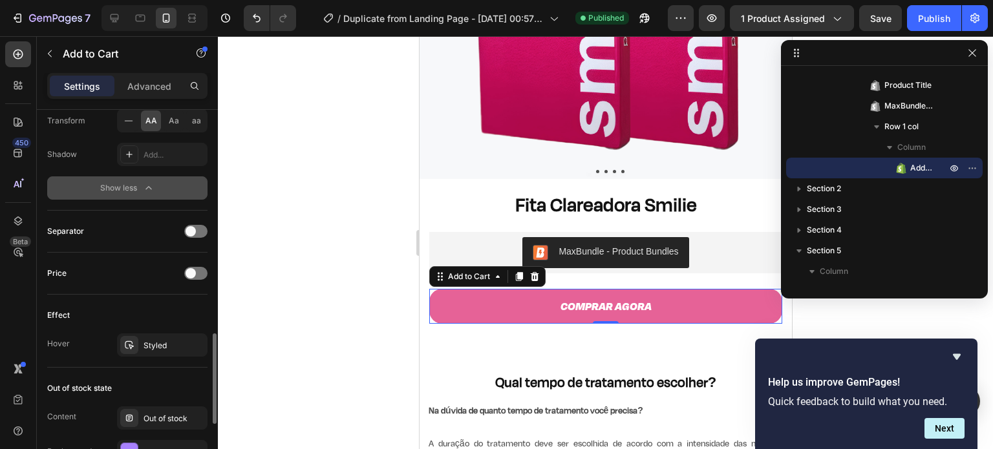
scroll to position [921, 0]
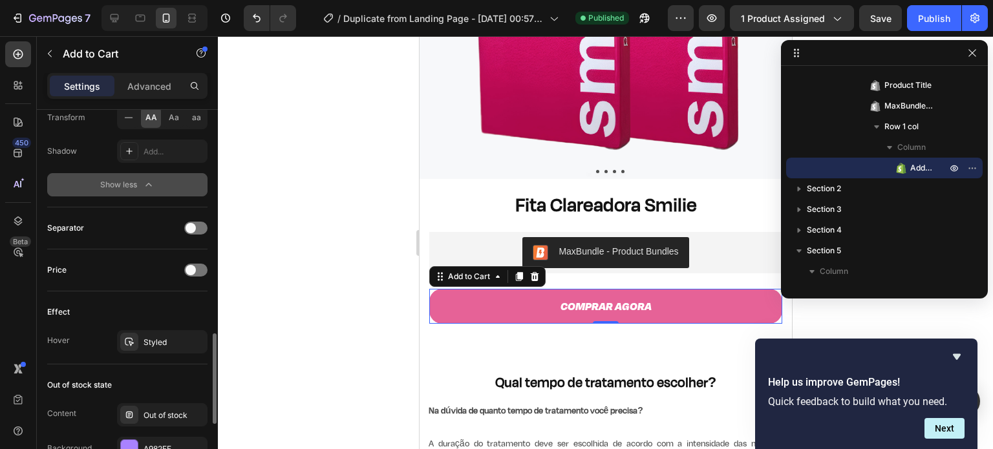
click at [192, 275] on div "Price" at bounding box center [127, 270] width 160 height 21
click at [193, 266] on span at bounding box center [190, 270] width 10 height 10
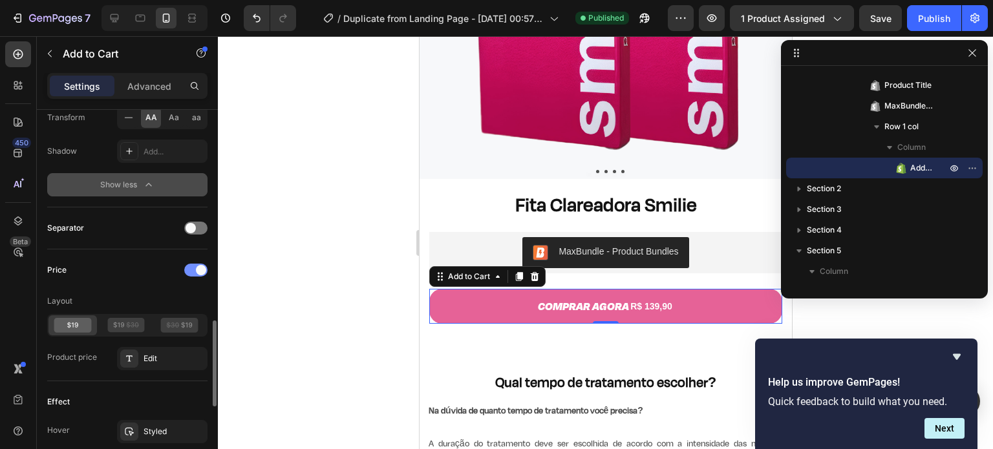
click at [193, 266] on div at bounding box center [195, 270] width 23 height 13
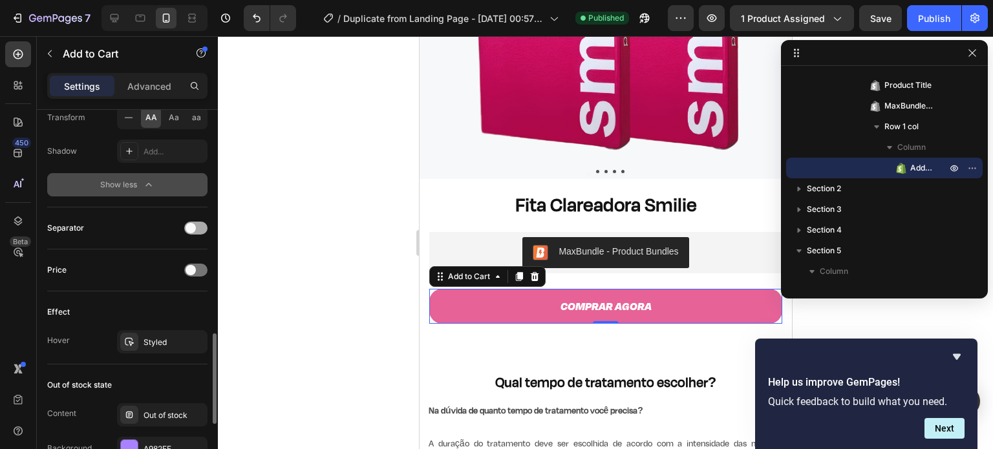
click at [190, 223] on span at bounding box center [190, 228] width 10 height 10
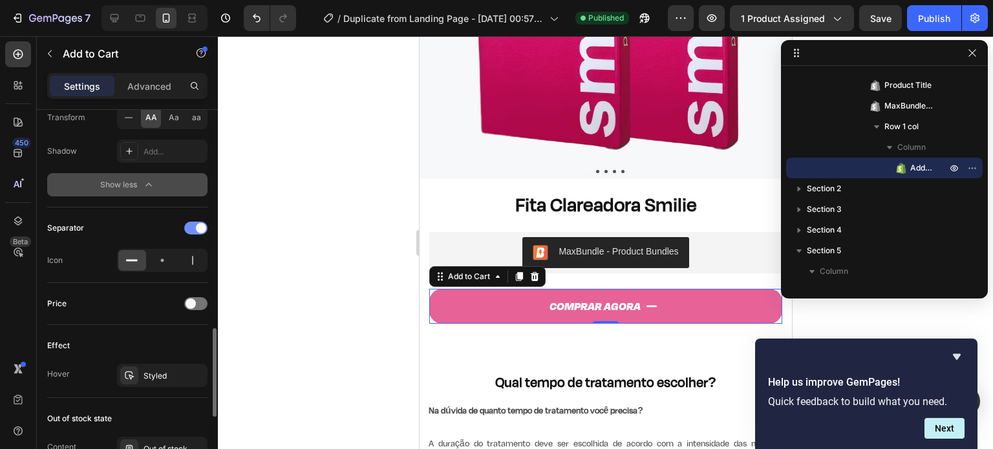
click at [190, 223] on div at bounding box center [195, 228] width 23 height 13
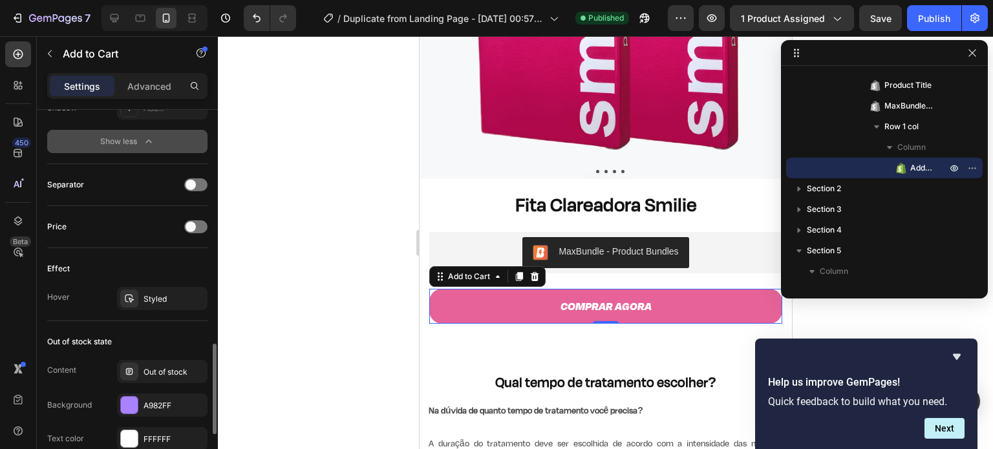
scroll to position [965, 0]
click at [149, 293] on div "Styled" at bounding box center [161, 299] width 37 height 12
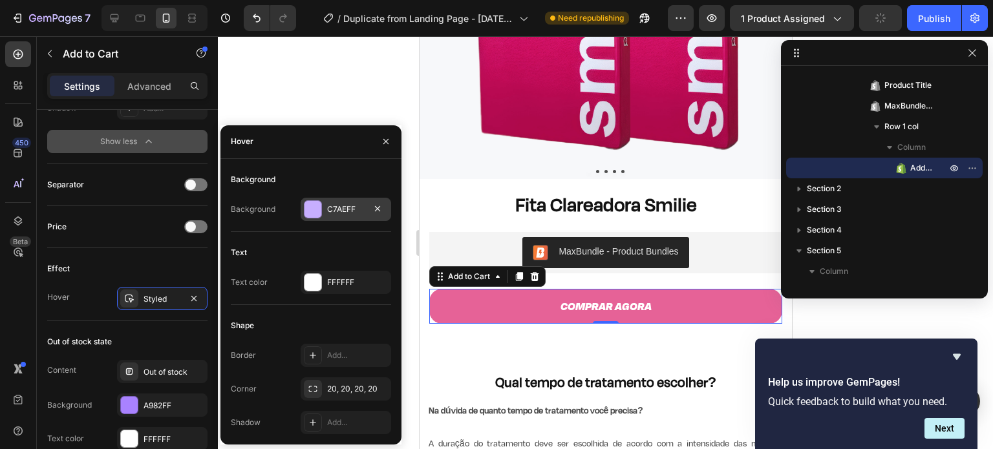
click at [340, 207] on div "C7AEFF" at bounding box center [345, 210] width 37 height 12
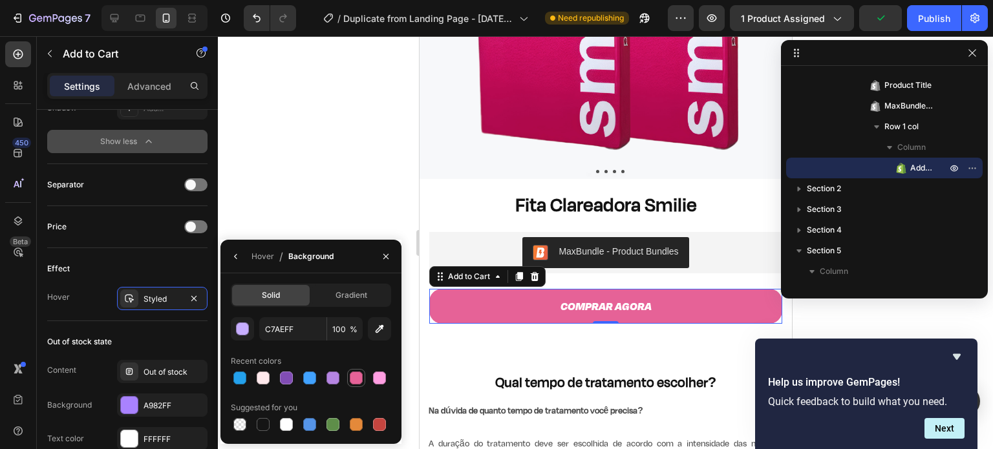
click at [359, 381] on div at bounding box center [356, 378] width 13 height 13
type input "E66297"
click at [350, 324] on span "%" at bounding box center [354, 330] width 8 height 12
click at [352, 328] on span "%" at bounding box center [354, 330] width 8 height 12
click at [342, 328] on input "100" at bounding box center [345, 328] width 36 height 23
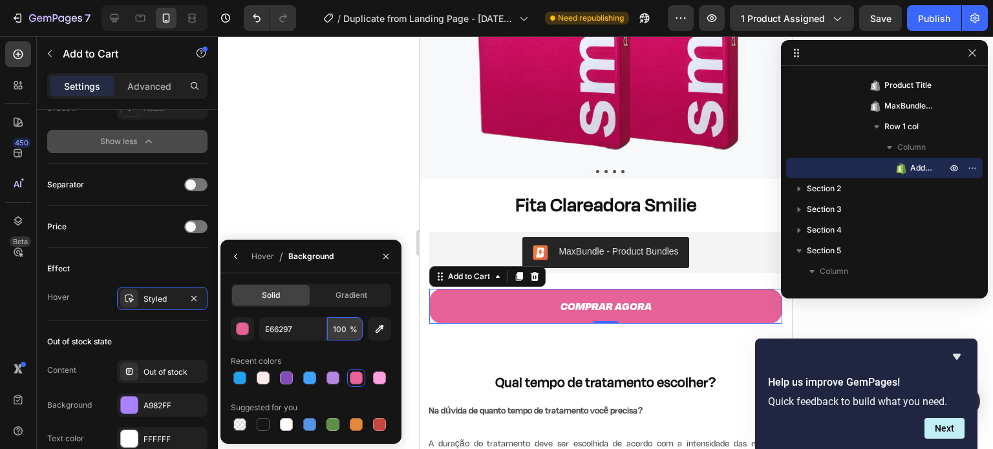
click at [342, 328] on input "100" at bounding box center [345, 328] width 36 height 23
type input "50"
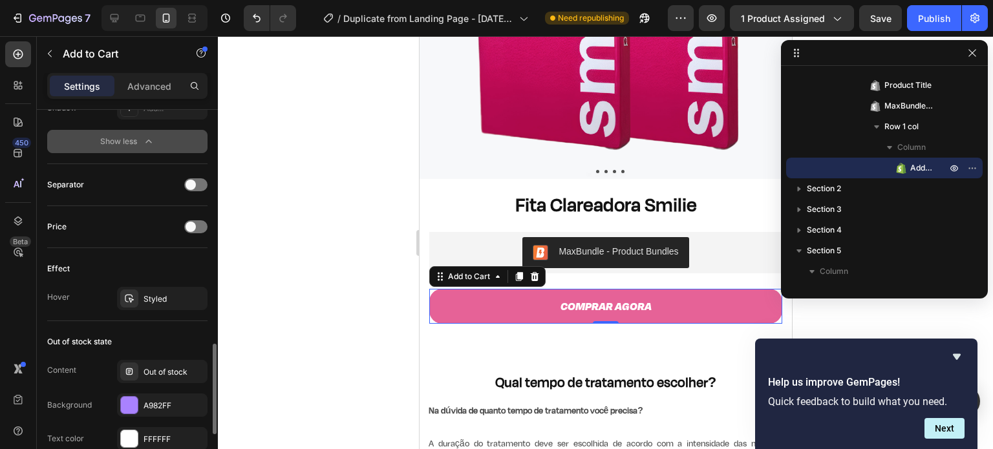
click at [166, 251] on div "Effect Hover Styled" at bounding box center [127, 284] width 160 height 73
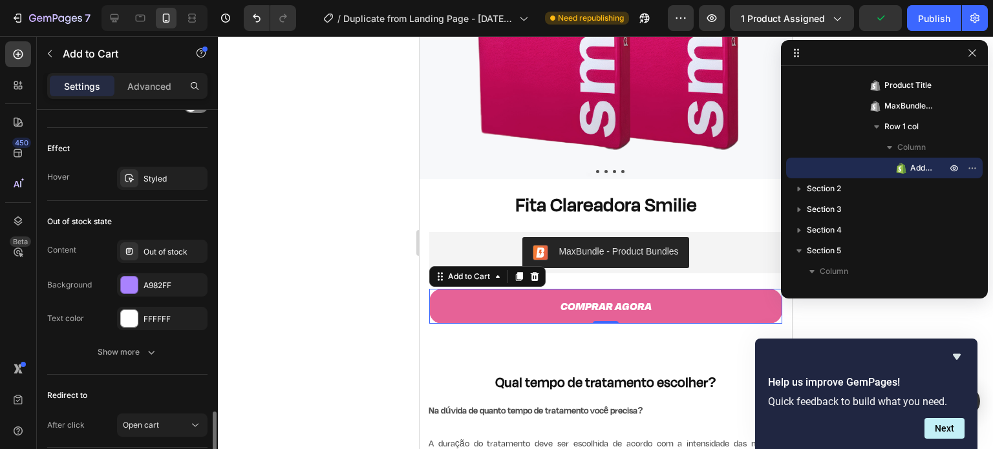
scroll to position [1176, 0]
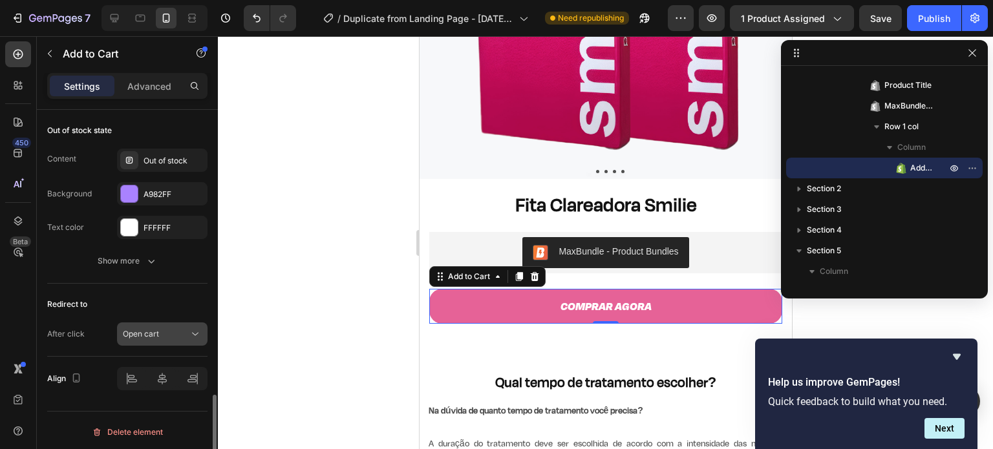
click at [182, 330] on div "Open cart" at bounding box center [156, 334] width 66 height 12
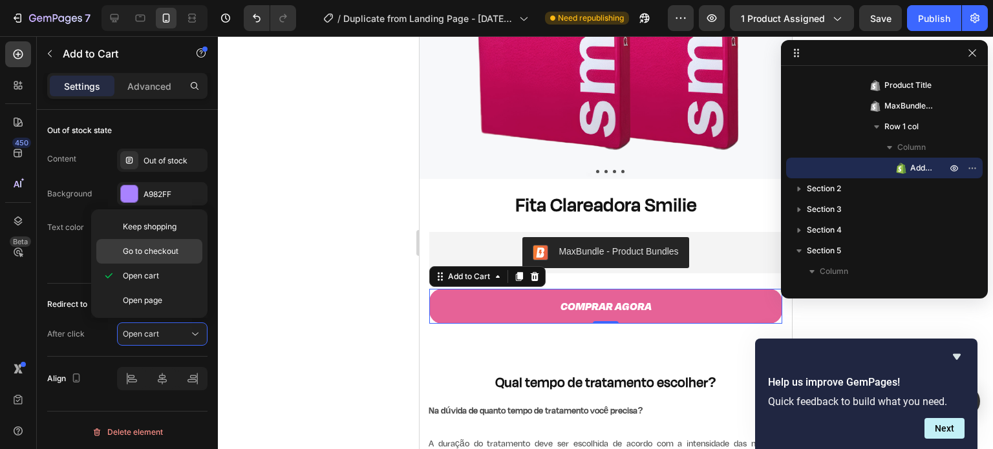
click at [171, 255] on span "Go to checkout" at bounding box center [151, 252] width 56 height 12
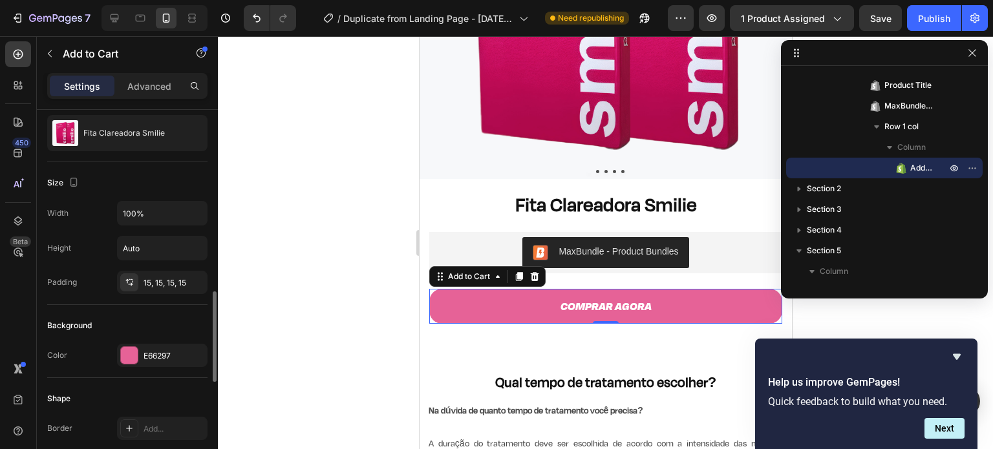
scroll to position [0, 0]
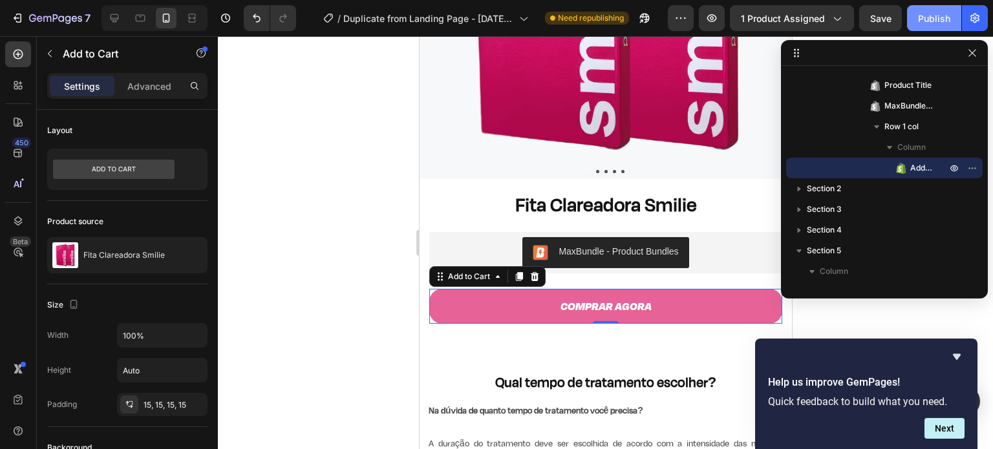
click at [923, 17] on div "Publish" at bounding box center [934, 19] width 32 height 14
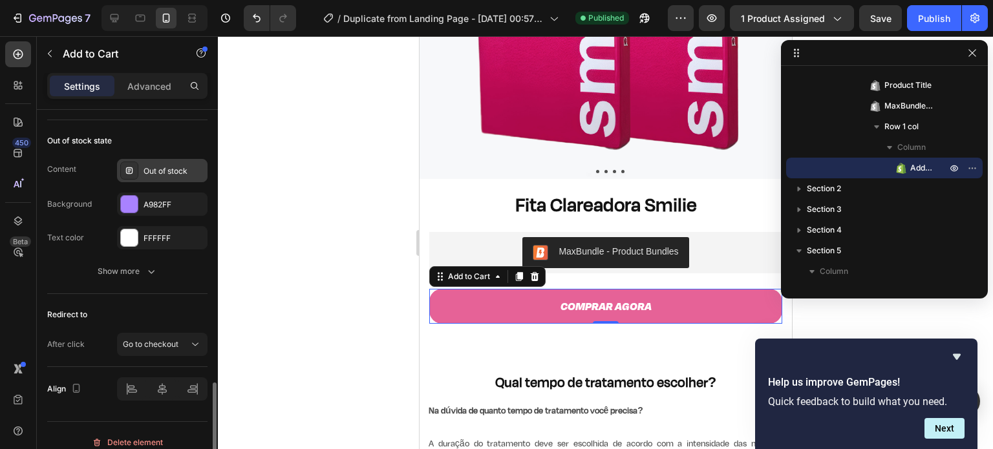
scroll to position [1176, 0]
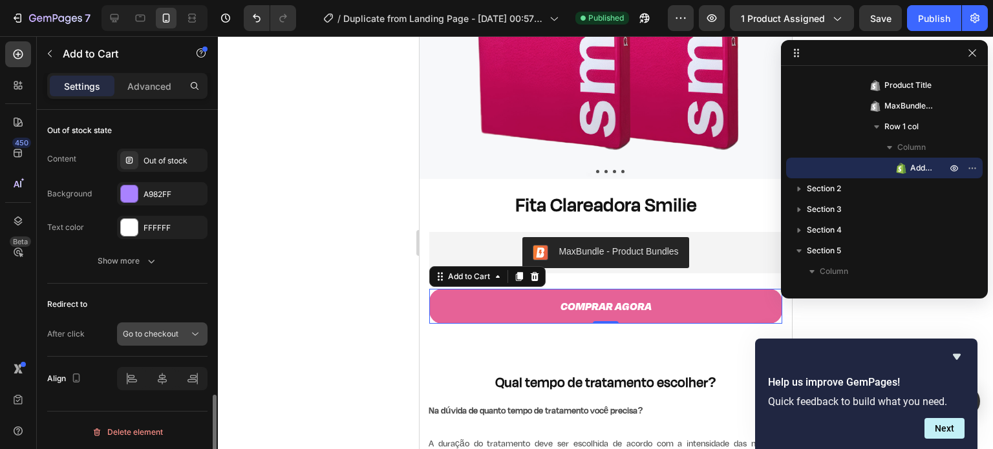
click at [167, 329] on span "Go to checkout" at bounding box center [151, 334] width 56 height 10
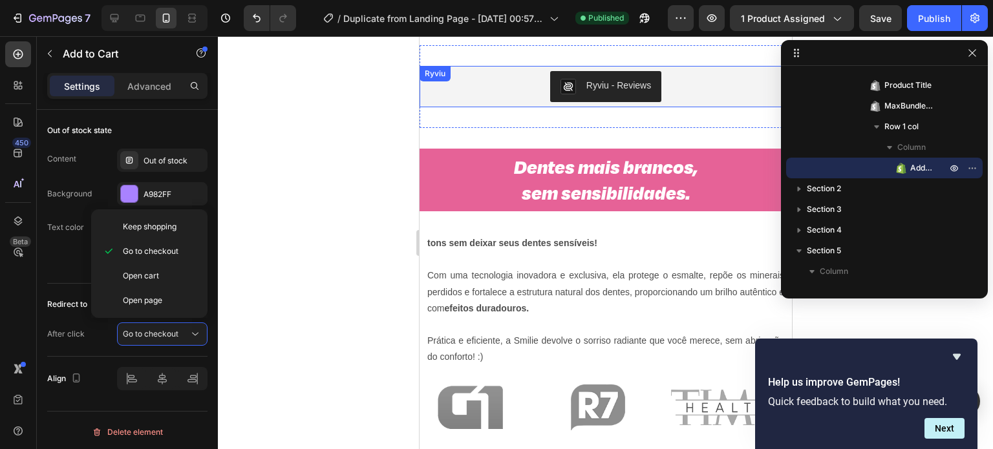
scroll to position [792, 0]
